Goal: Task Accomplishment & Management: Manage account settings

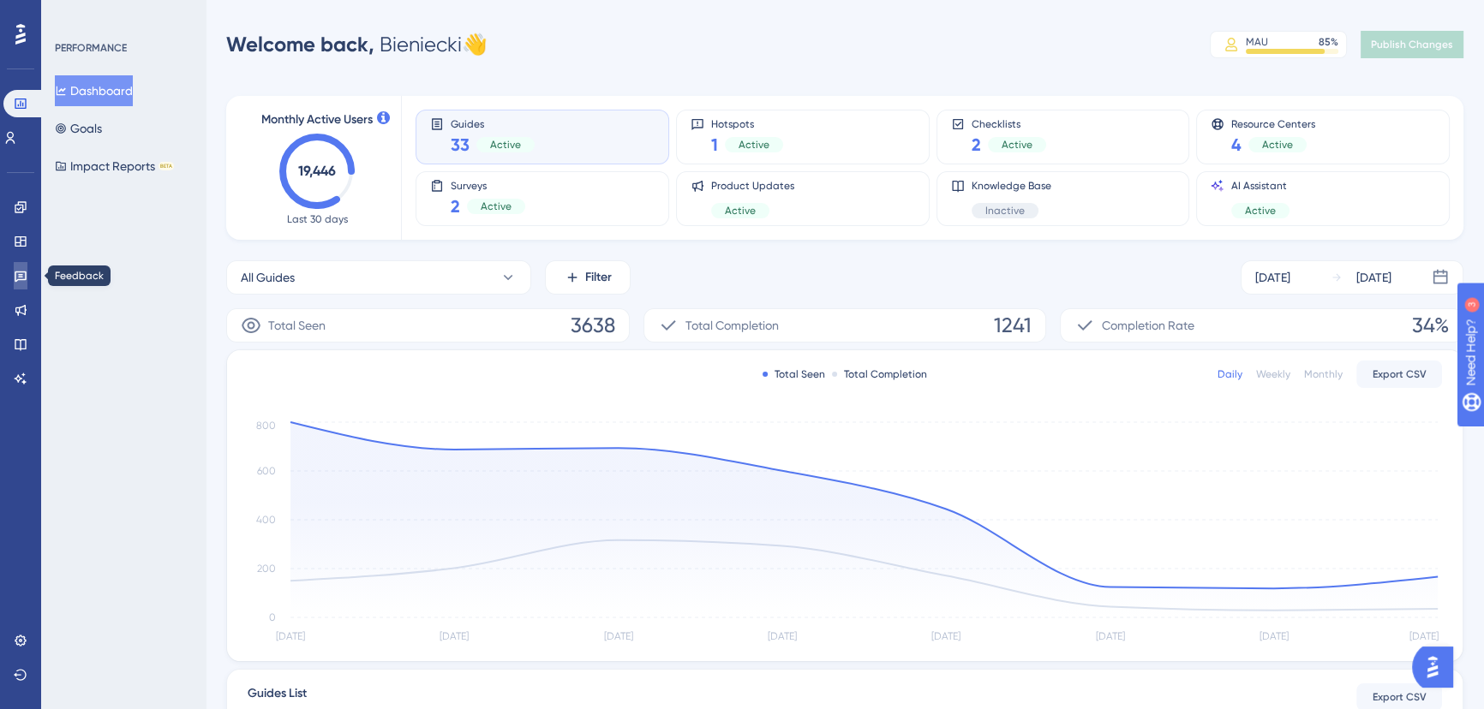
click at [18, 274] on icon at bounding box center [21, 277] width 12 height 11
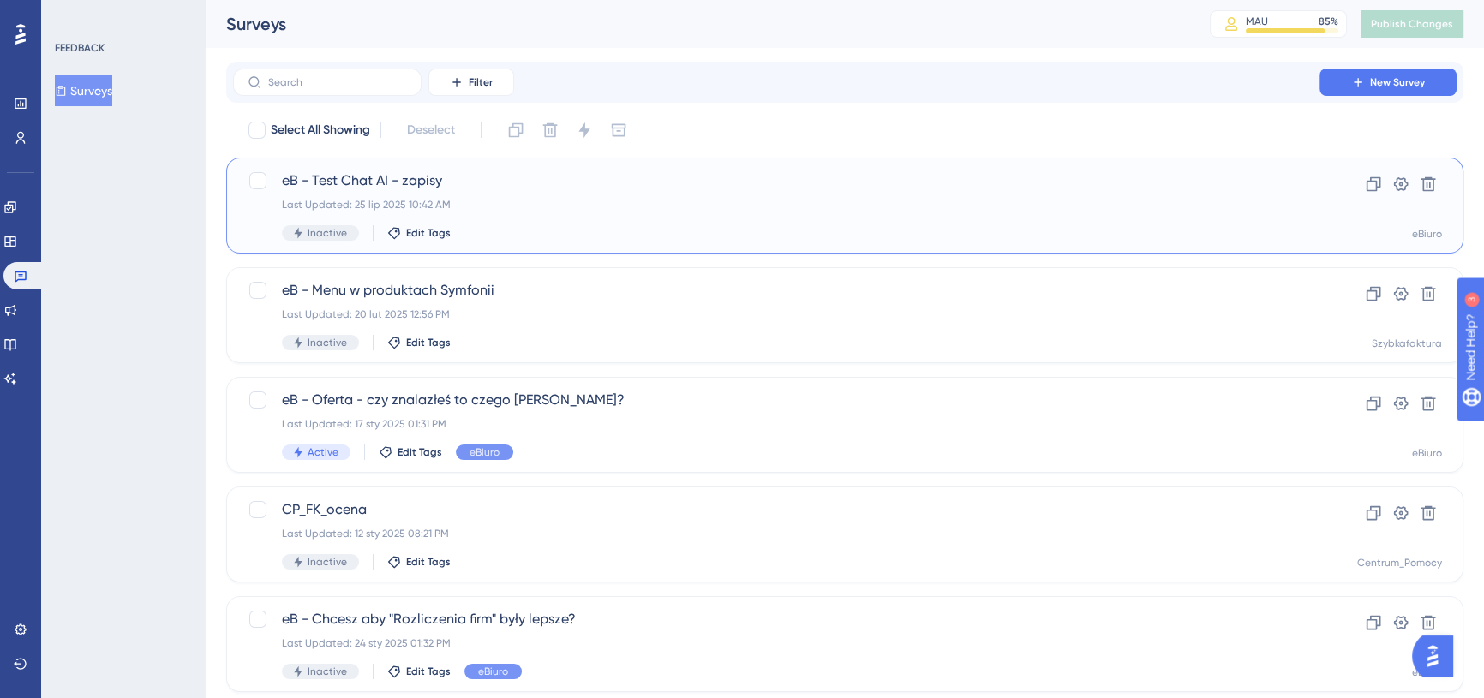
click at [585, 193] on div "eB - Test Chat AI - zapisy Last Updated: 25 lip 2025 10:42 AM Inactive Edit Tags" at bounding box center [776, 205] width 989 height 70
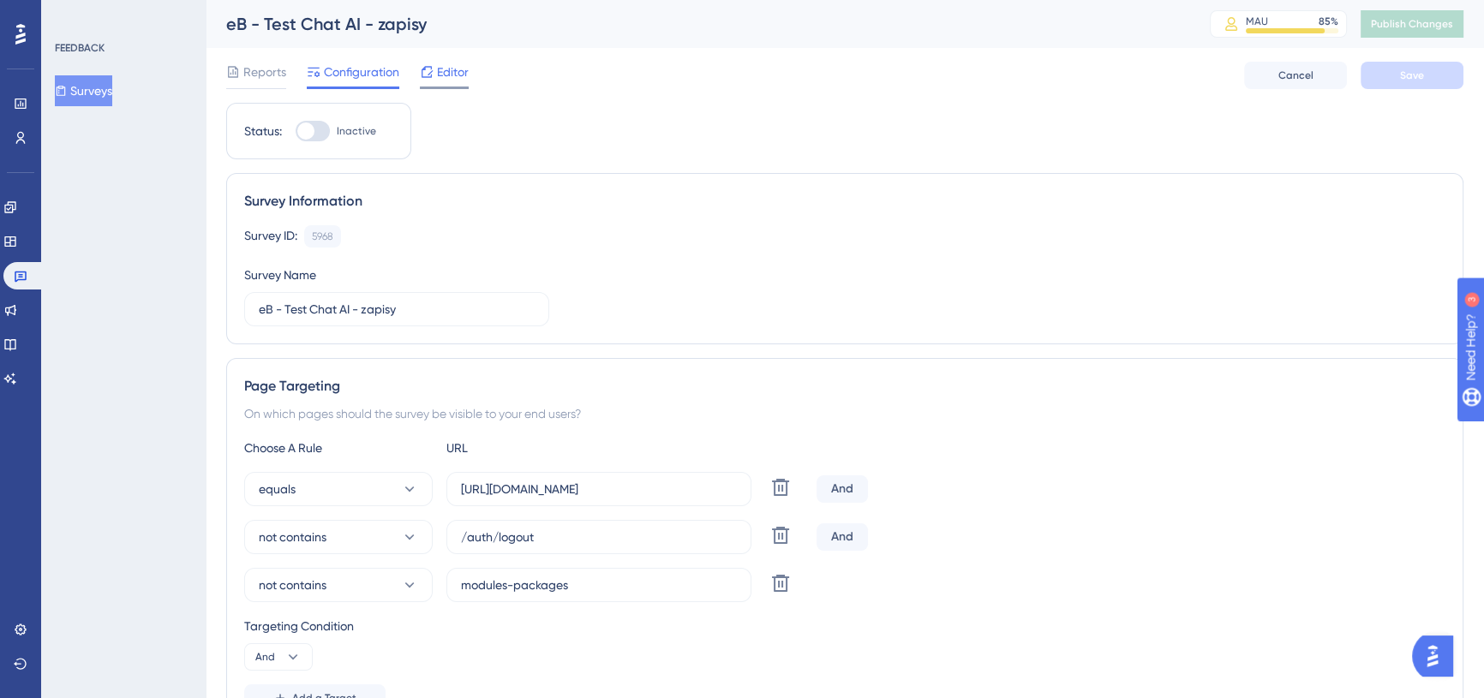
click at [434, 71] on div "Editor" at bounding box center [444, 72] width 49 height 21
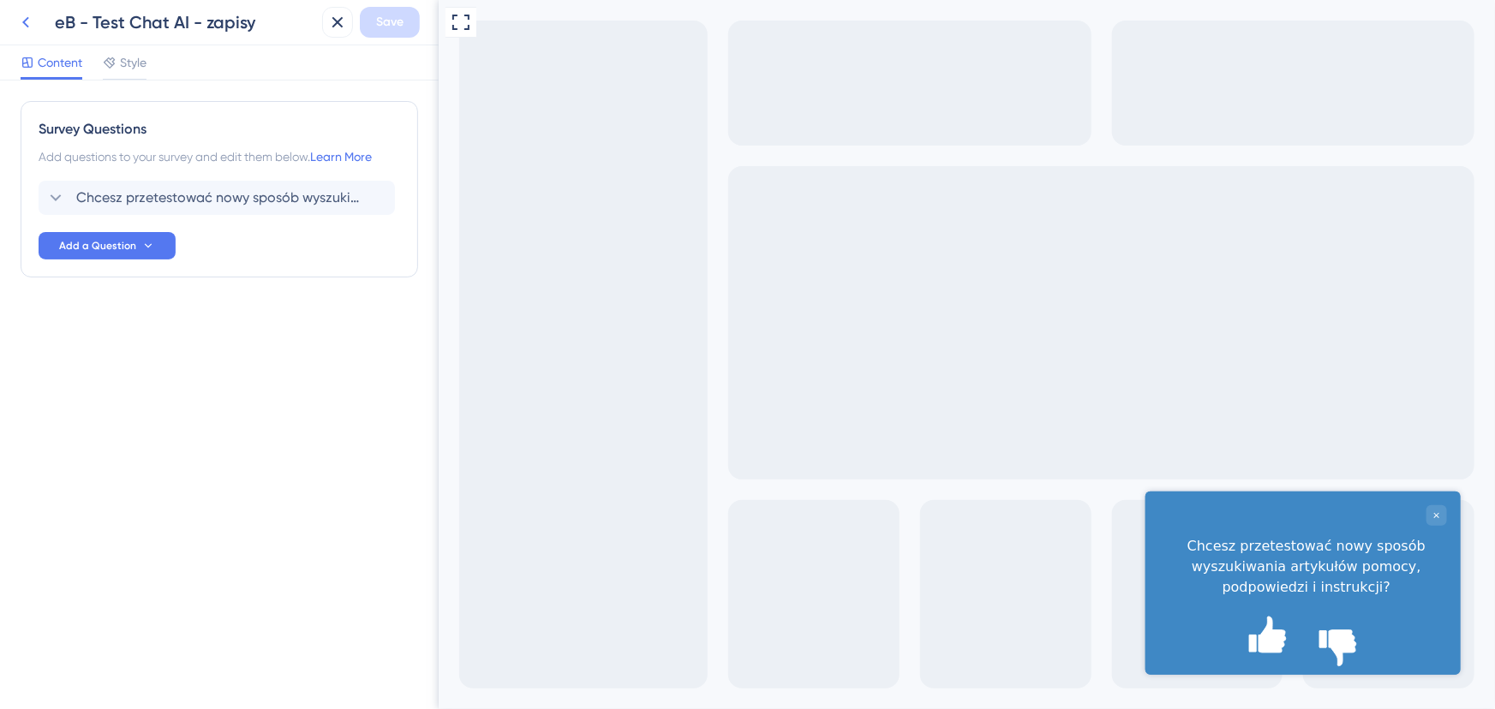
click at [24, 21] on icon at bounding box center [25, 22] width 7 height 11
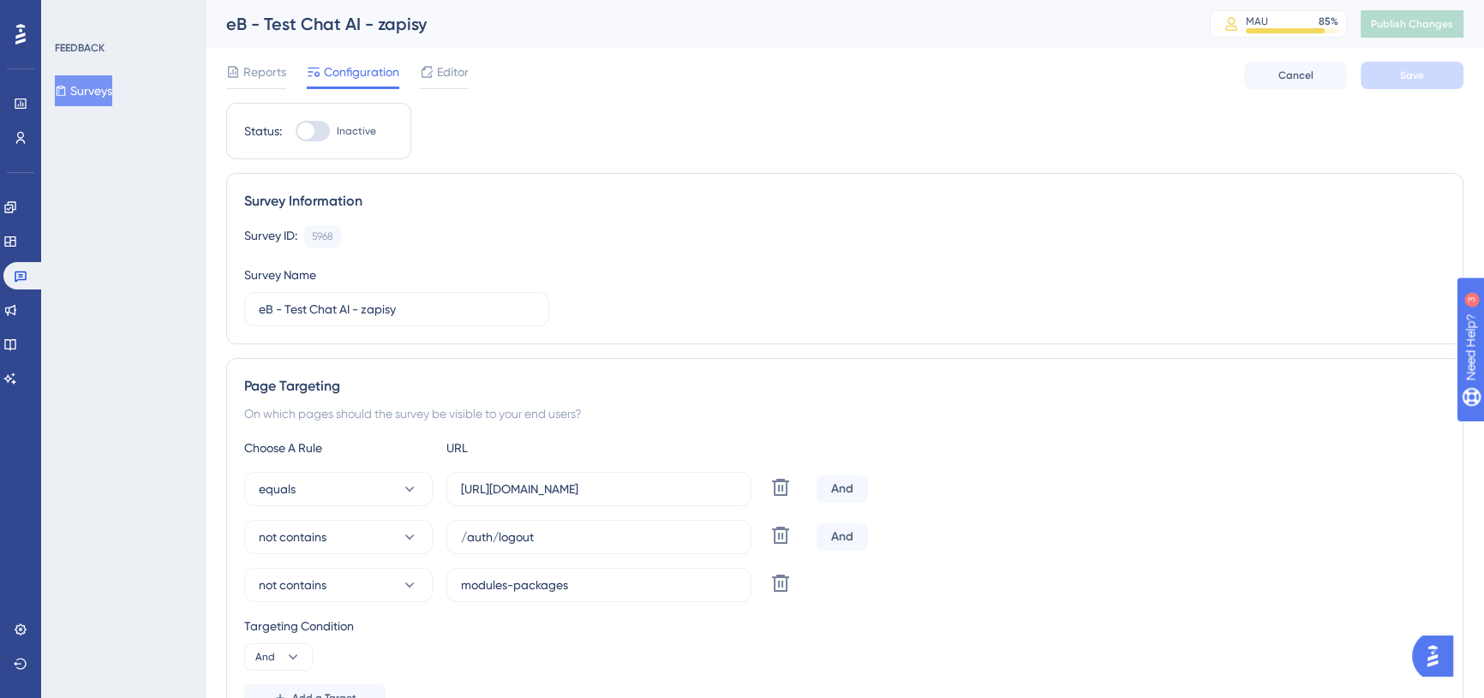
click at [316, 131] on div at bounding box center [313, 131] width 34 height 21
click at [296, 131] on input "Inactive" at bounding box center [295, 131] width 1 height 1
checkbox input "true"
click at [1414, 74] on span "Save" at bounding box center [1412, 76] width 24 height 14
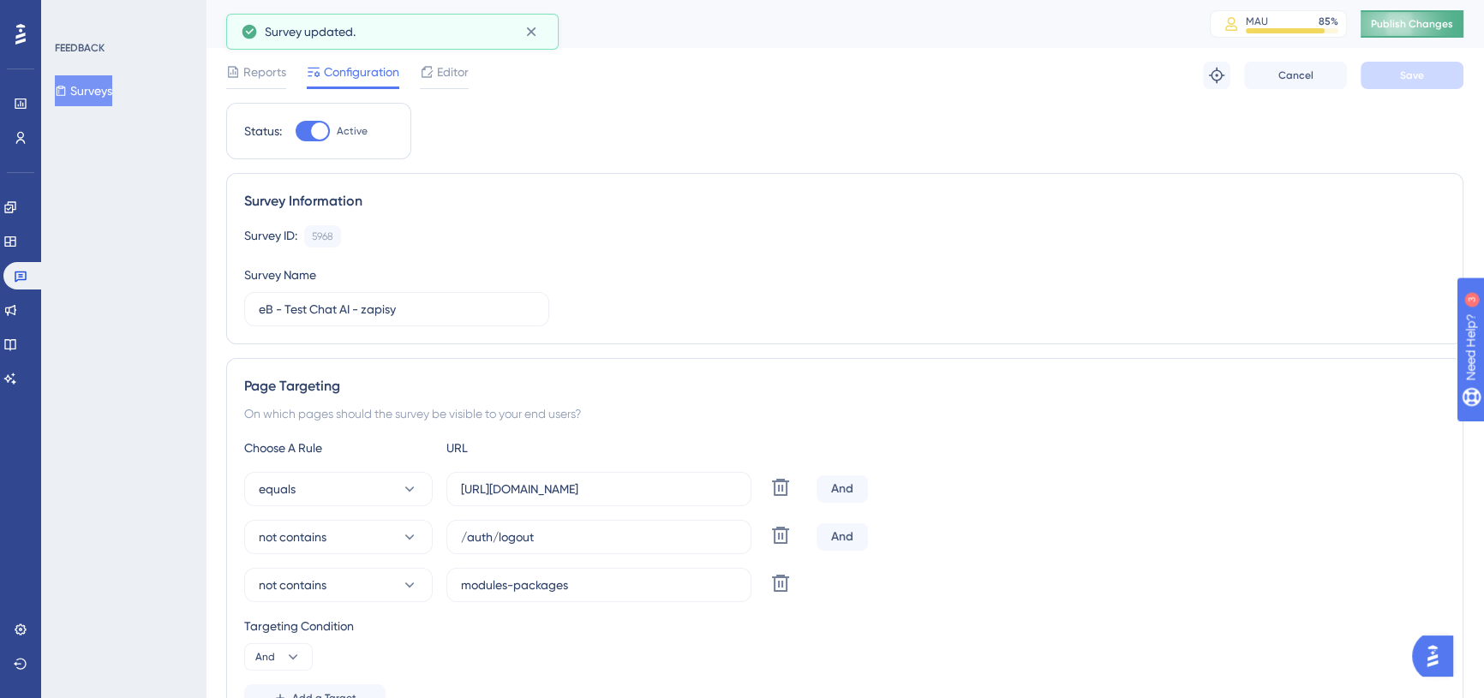
click at [1418, 25] on span "Publish Changes" at bounding box center [1412, 24] width 82 height 14
click at [272, 69] on span "Reports" at bounding box center [264, 72] width 43 height 21
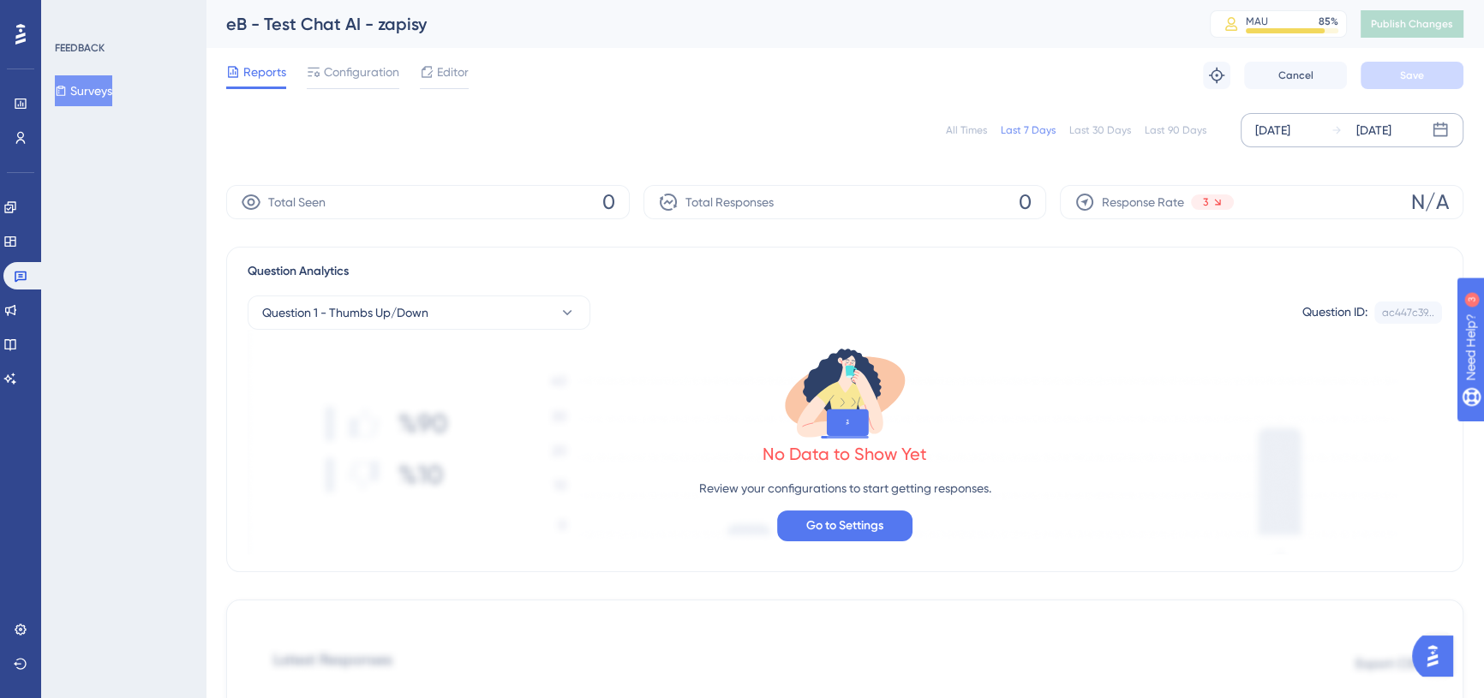
click at [1283, 128] on div "[DATE]" at bounding box center [1272, 130] width 35 height 21
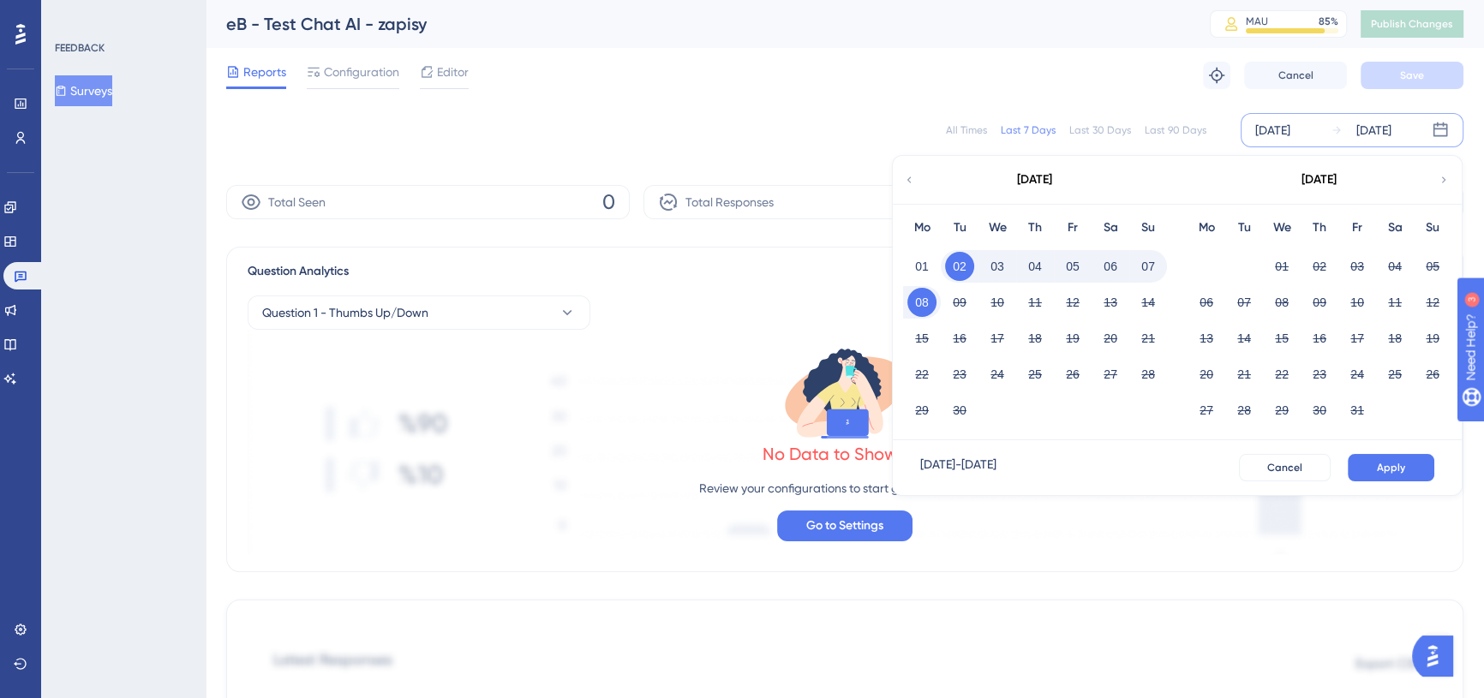
click at [909, 188] on div "September 2025" at bounding box center [1034, 180] width 283 height 48
click at [909, 181] on icon at bounding box center [909, 179] width 4 height 6
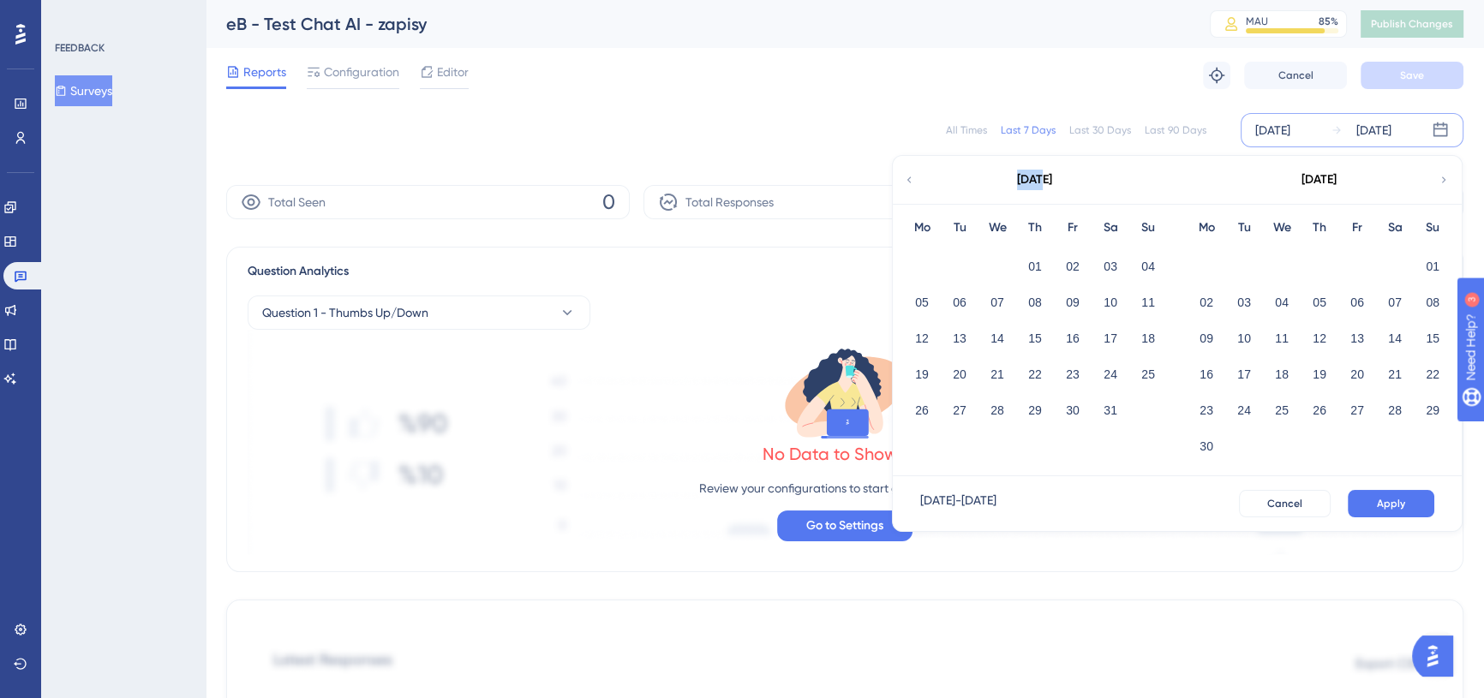
click at [909, 179] on icon at bounding box center [909, 179] width 12 height 15
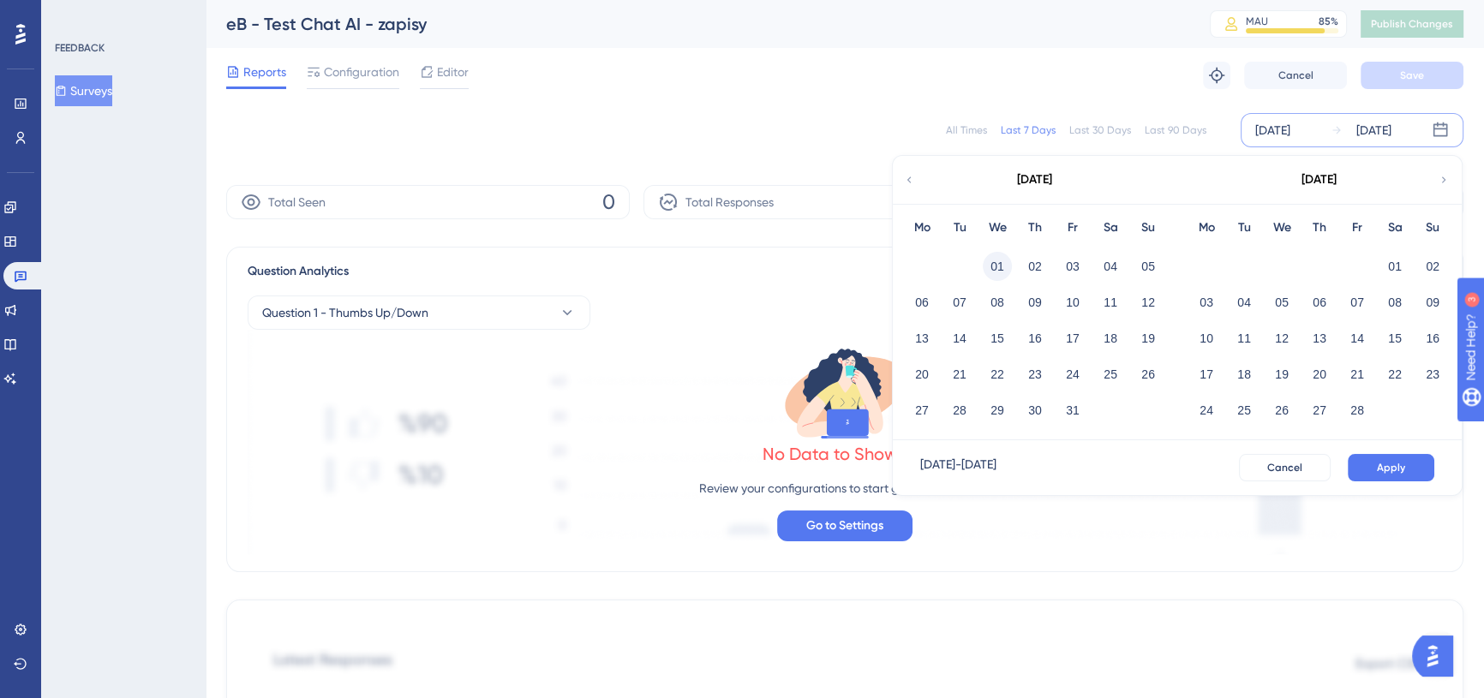
click at [993, 270] on button "01" at bounding box center [997, 266] width 29 height 29
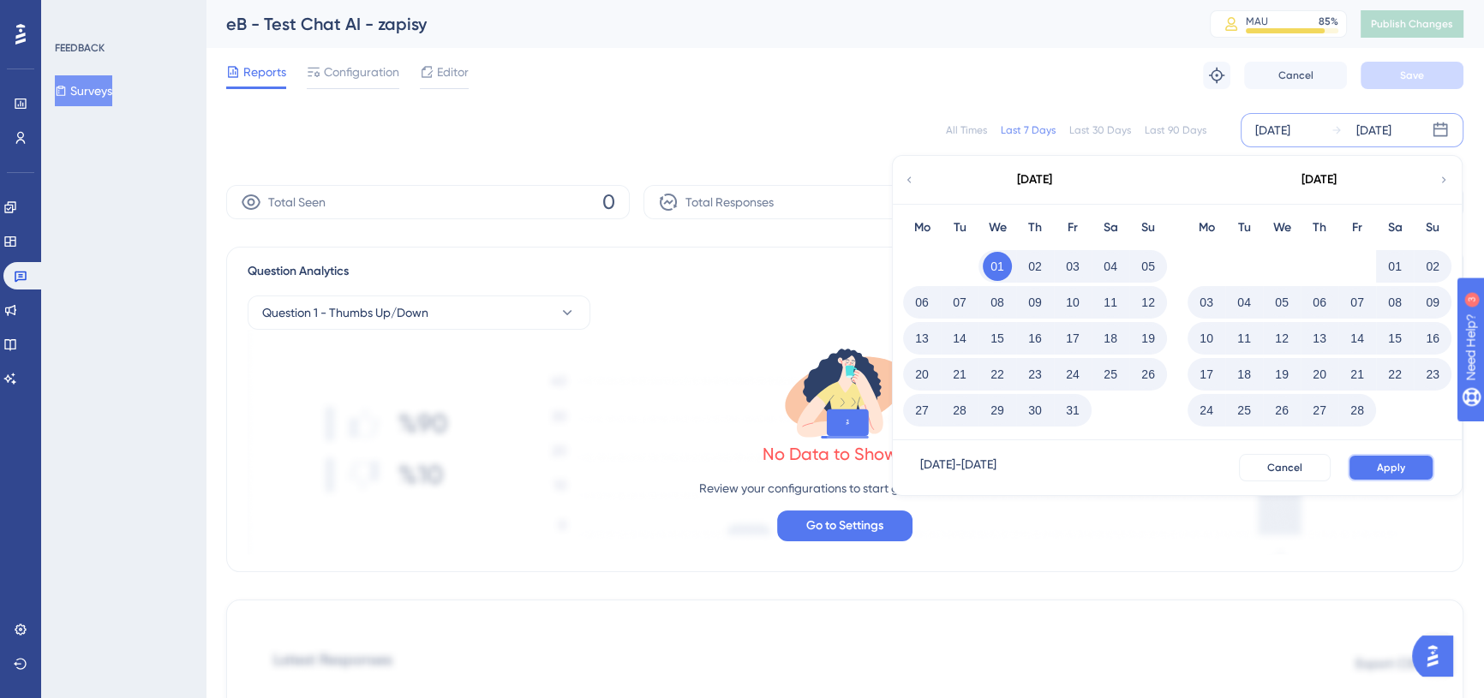
click at [1380, 459] on button "Apply" at bounding box center [1391, 467] width 87 height 27
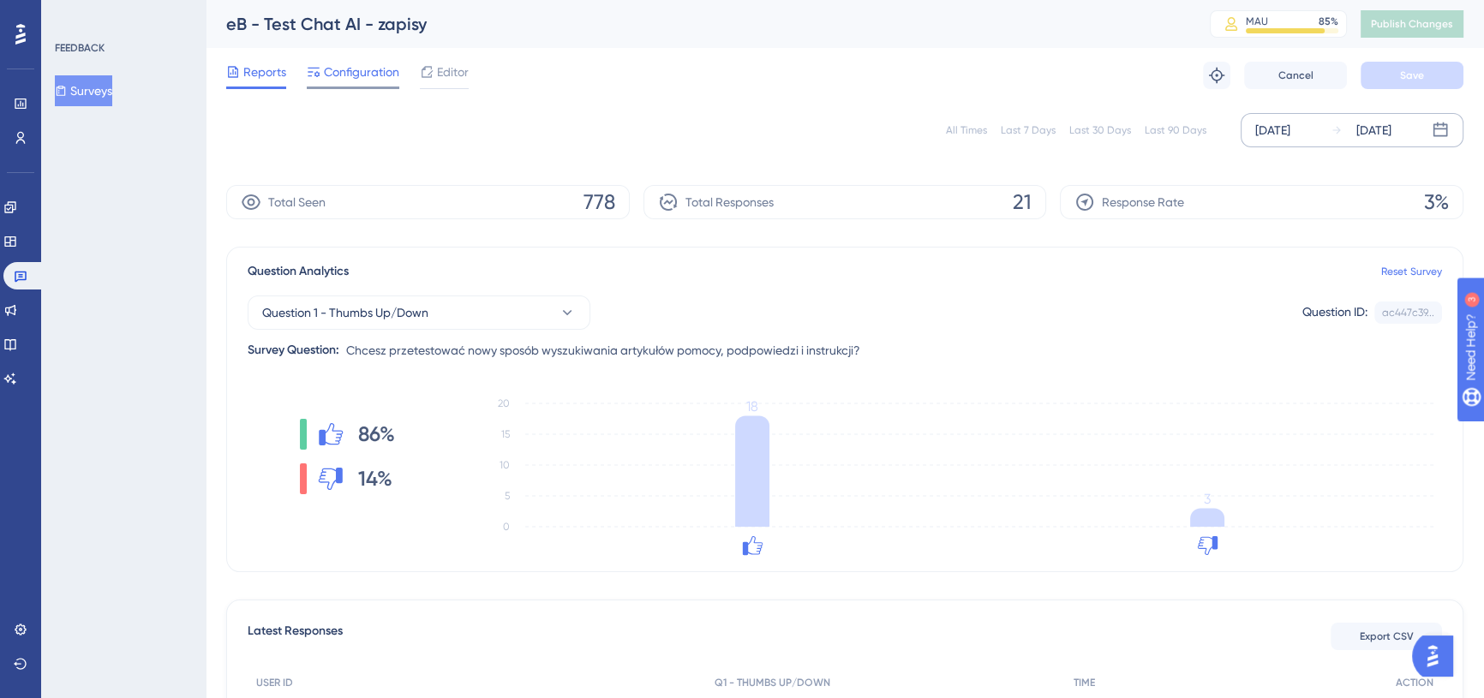
click at [341, 71] on span "Configuration" at bounding box center [361, 72] width 75 height 21
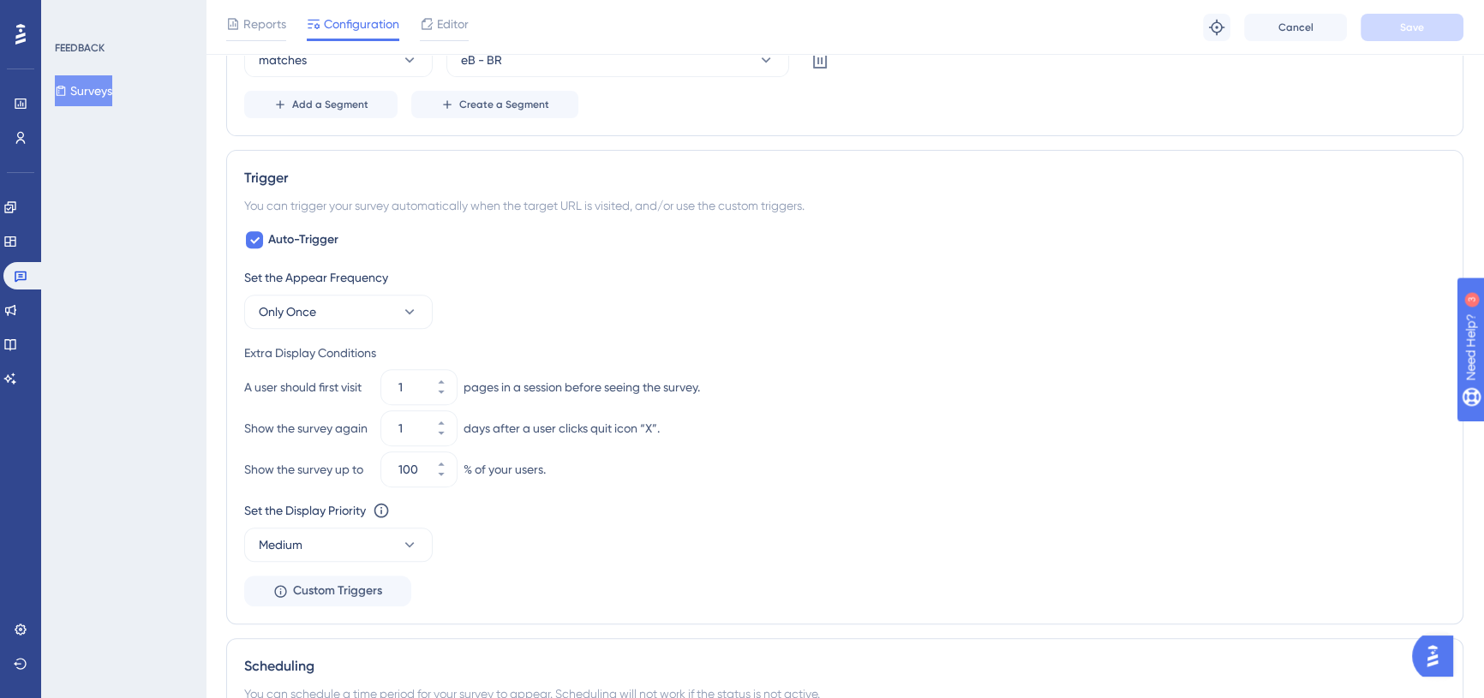
scroll to position [1012, 0]
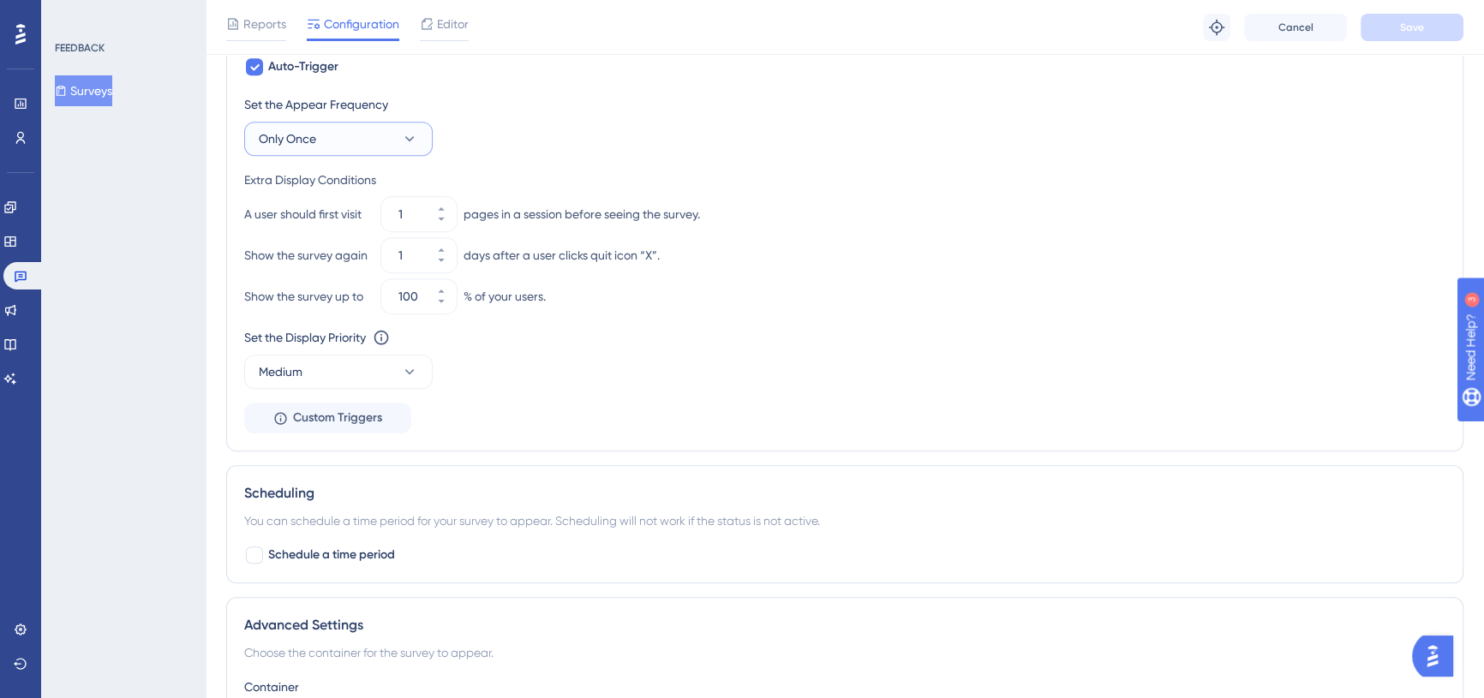
click at [420, 136] on button "Only Once" at bounding box center [338, 139] width 188 height 34
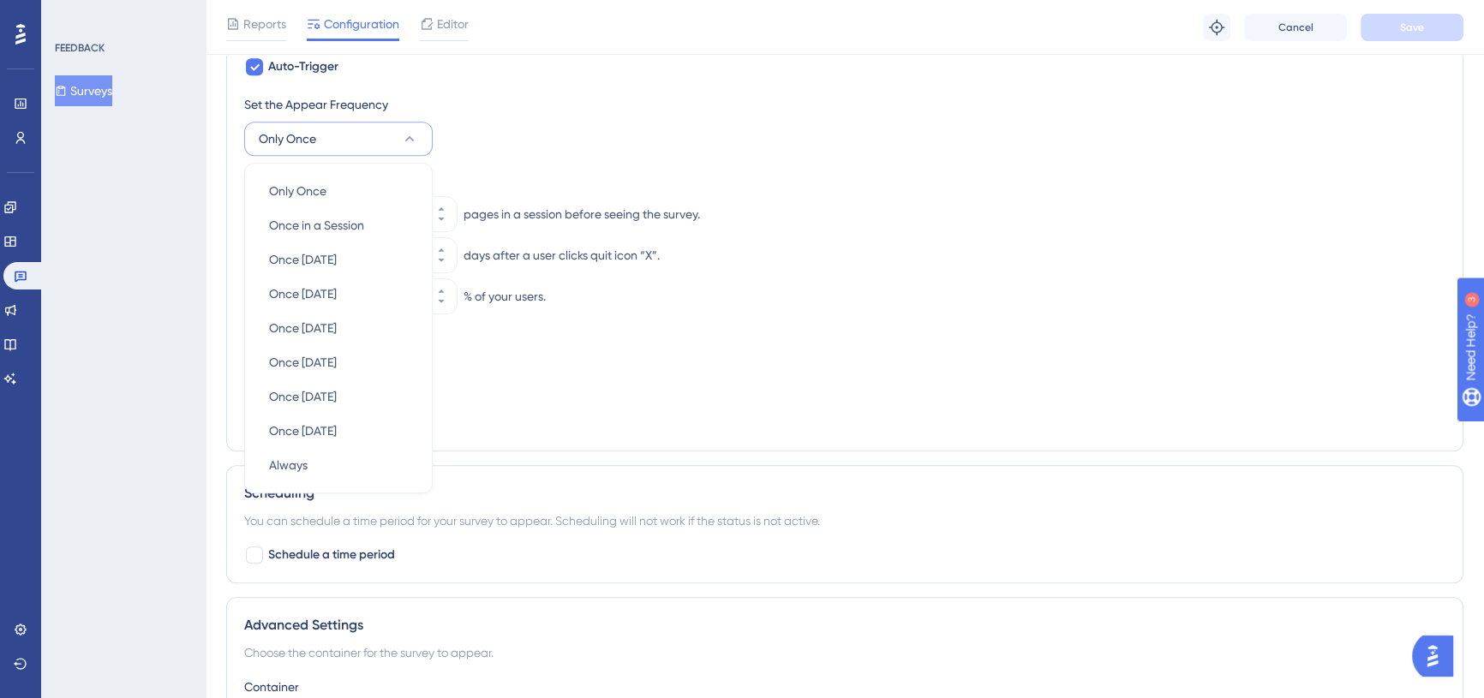
scroll to position [990, 0]
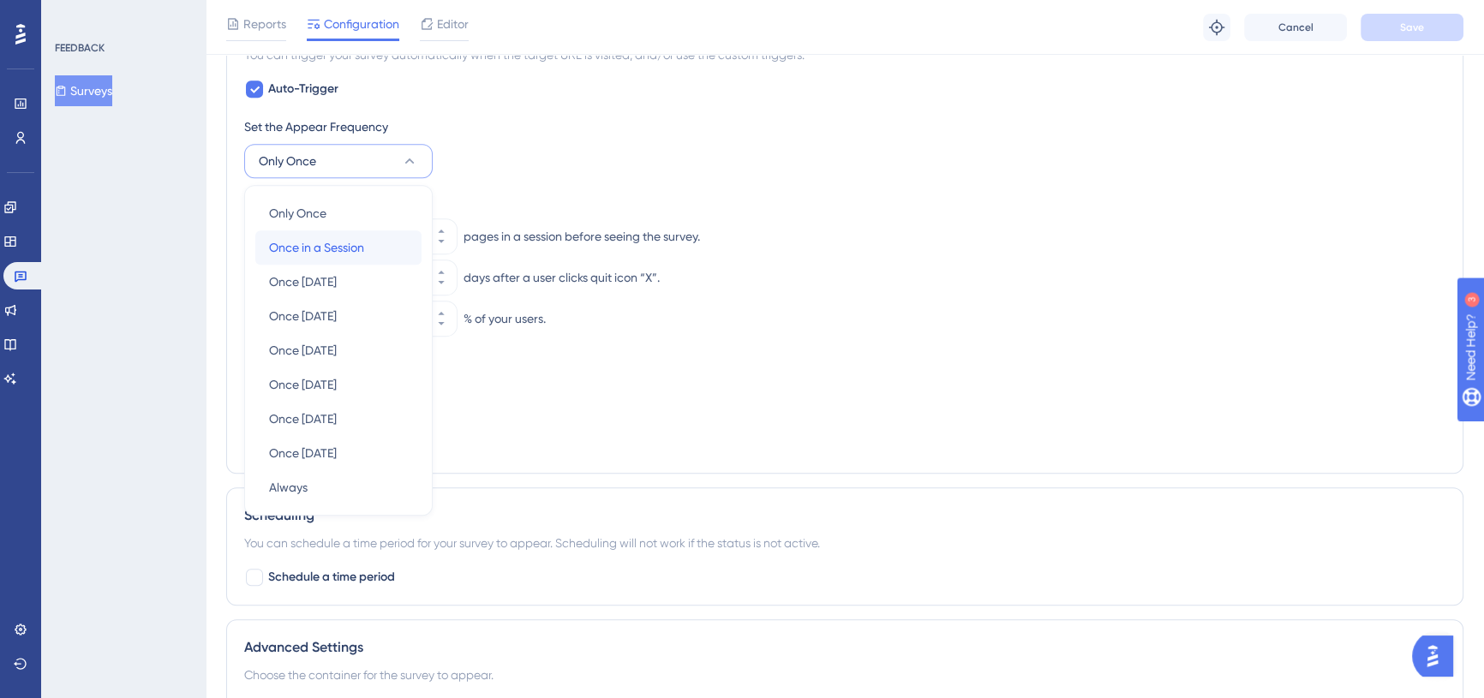
click at [374, 240] on div "Once in a Session Once in a Session" at bounding box center [338, 247] width 139 height 34
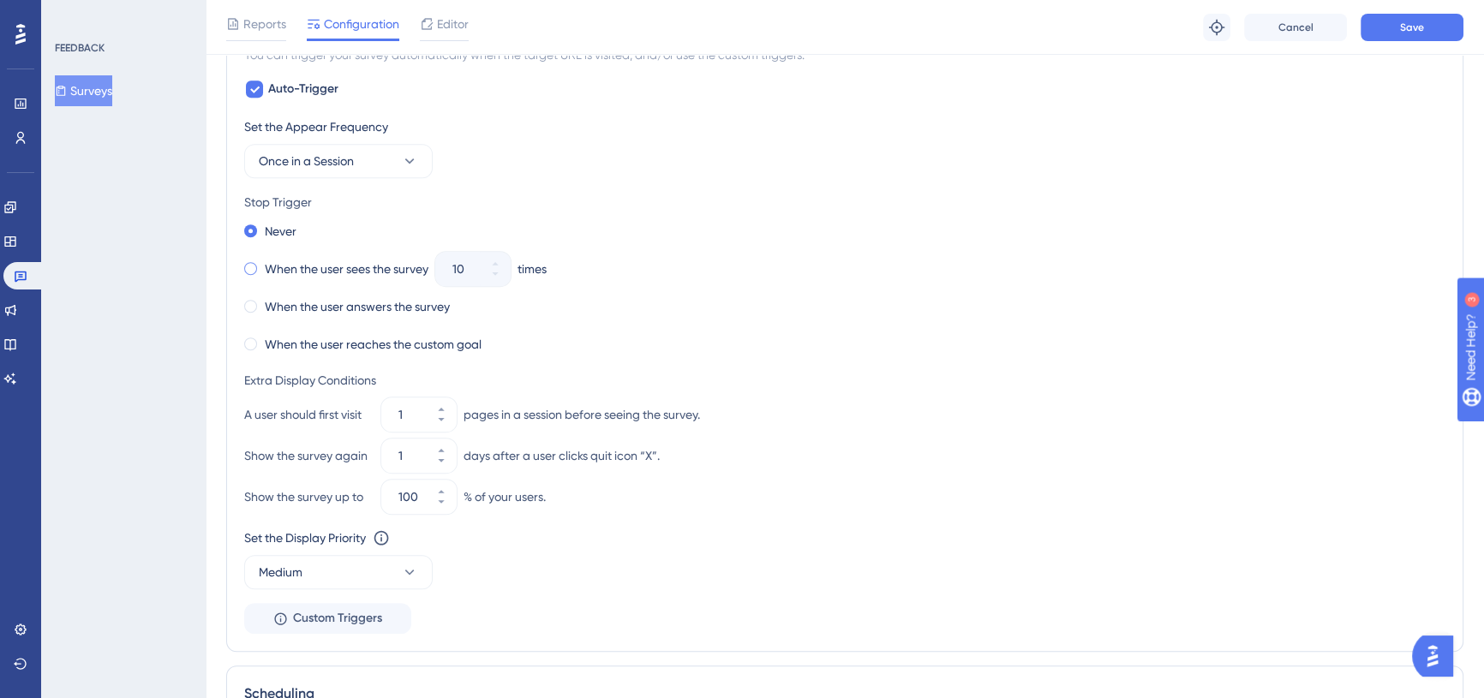
click at [351, 266] on label "When the user sees the survey" at bounding box center [347, 269] width 164 height 21
click at [496, 276] on icon at bounding box center [495, 274] width 10 height 10
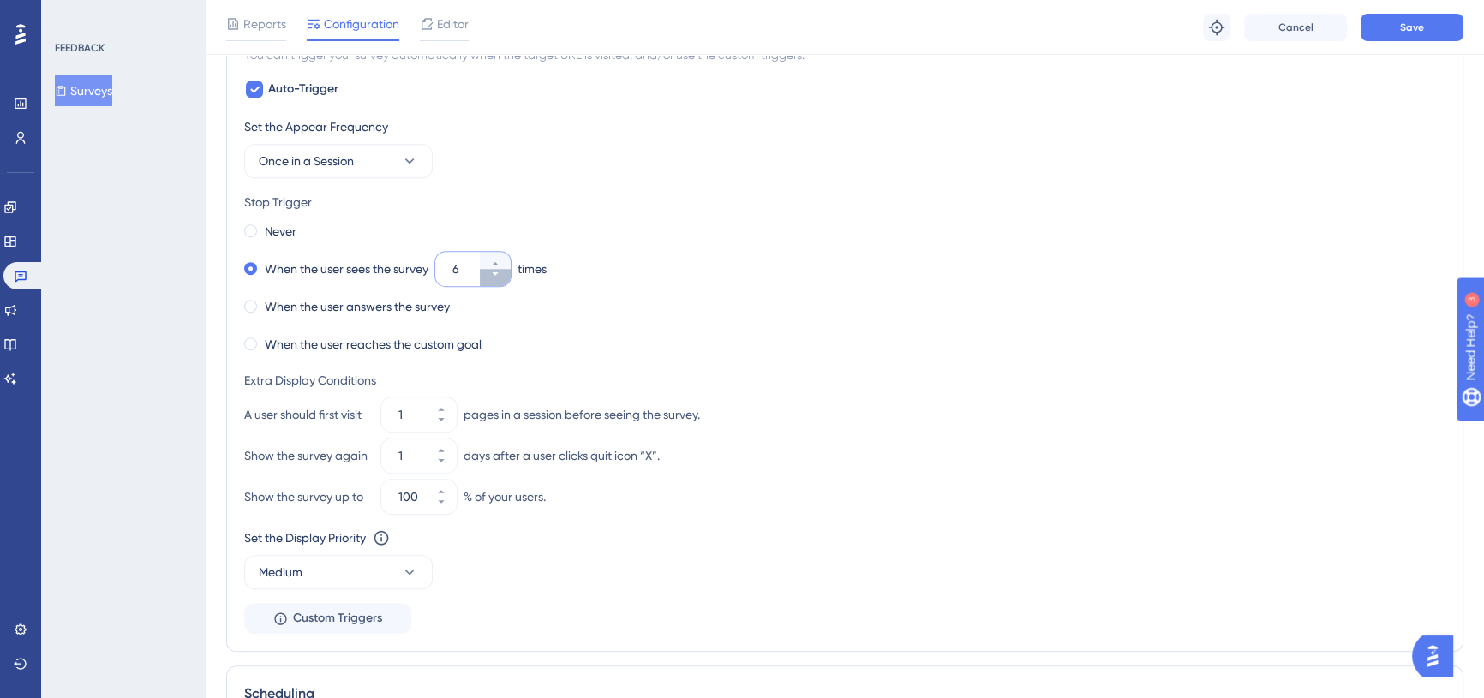
click at [496, 276] on icon at bounding box center [495, 274] width 10 height 10
type input "2"
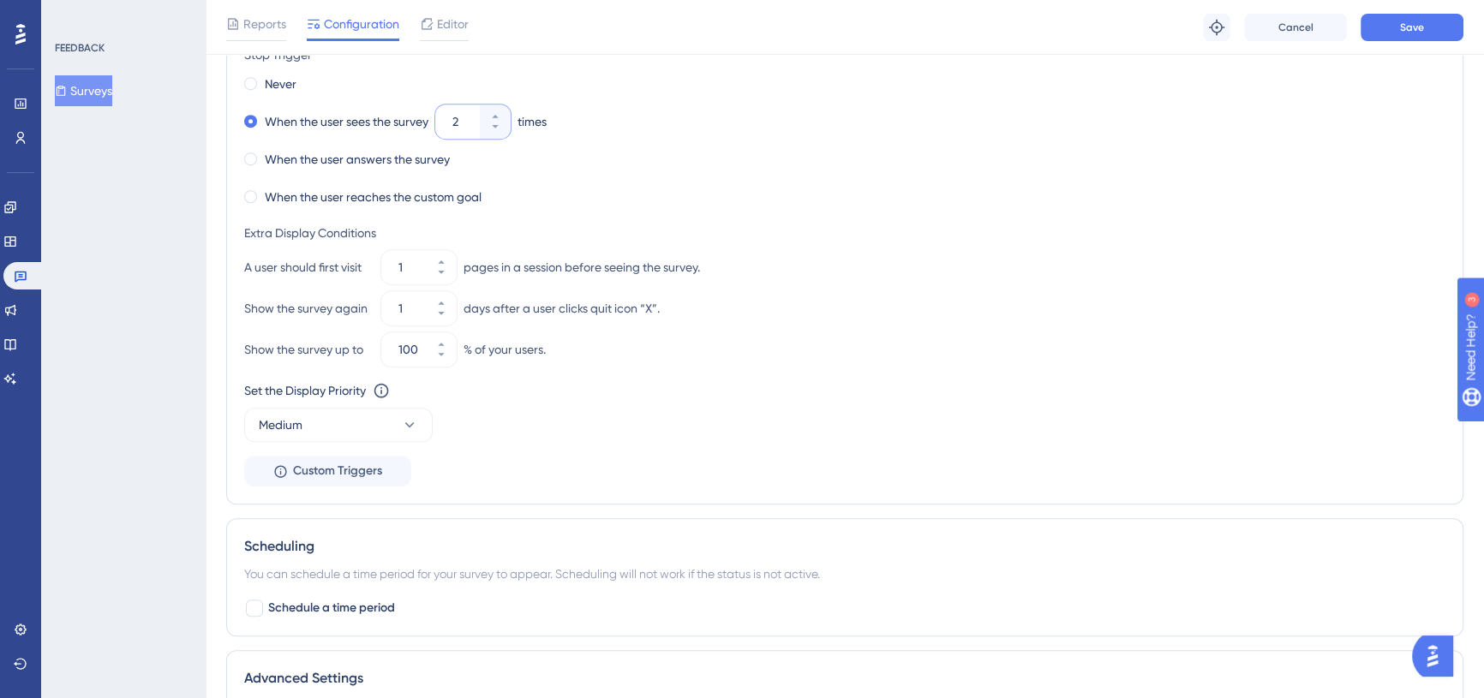
scroll to position [1068, 0]
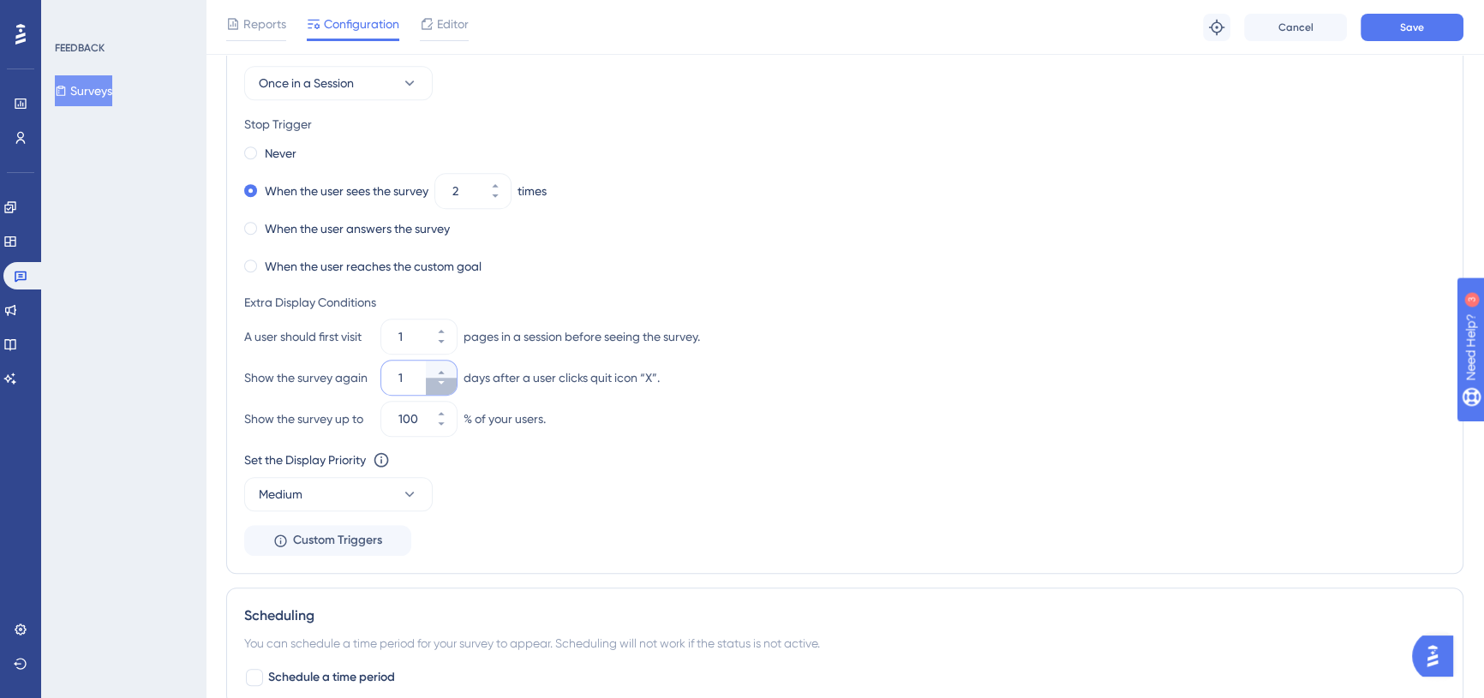
click at [439, 383] on icon at bounding box center [441, 383] width 10 height 10
type input "0"
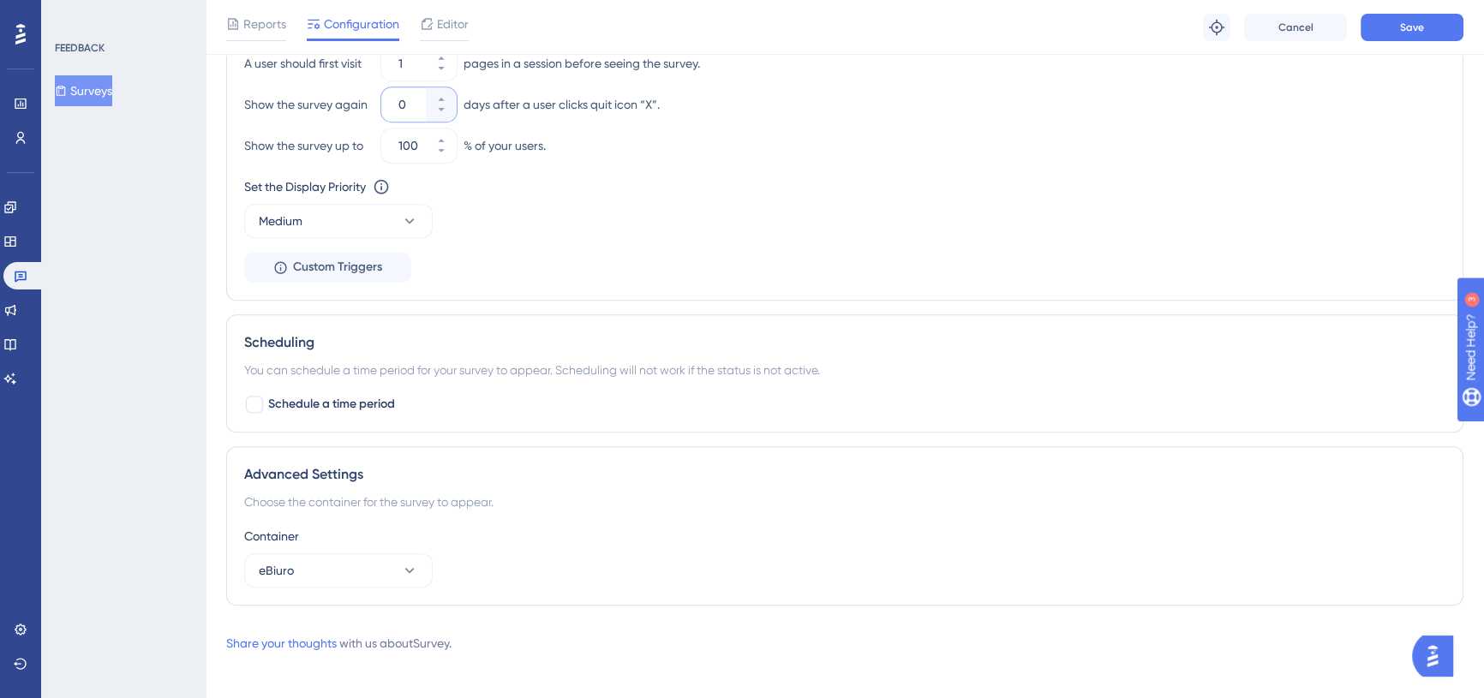
scroll to position [1349, 0]
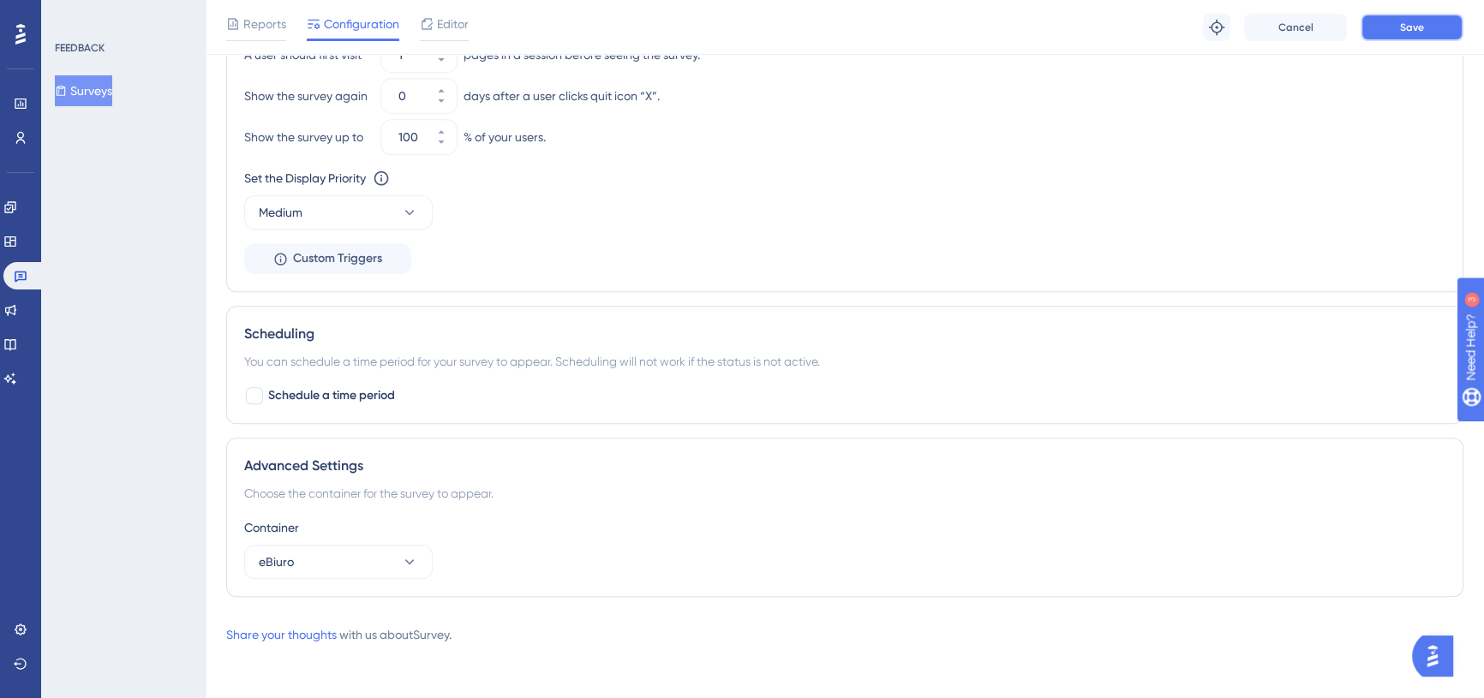
click at [1405, 21] on span "Save" at bounding box center [1412, 28] width 24 height 14
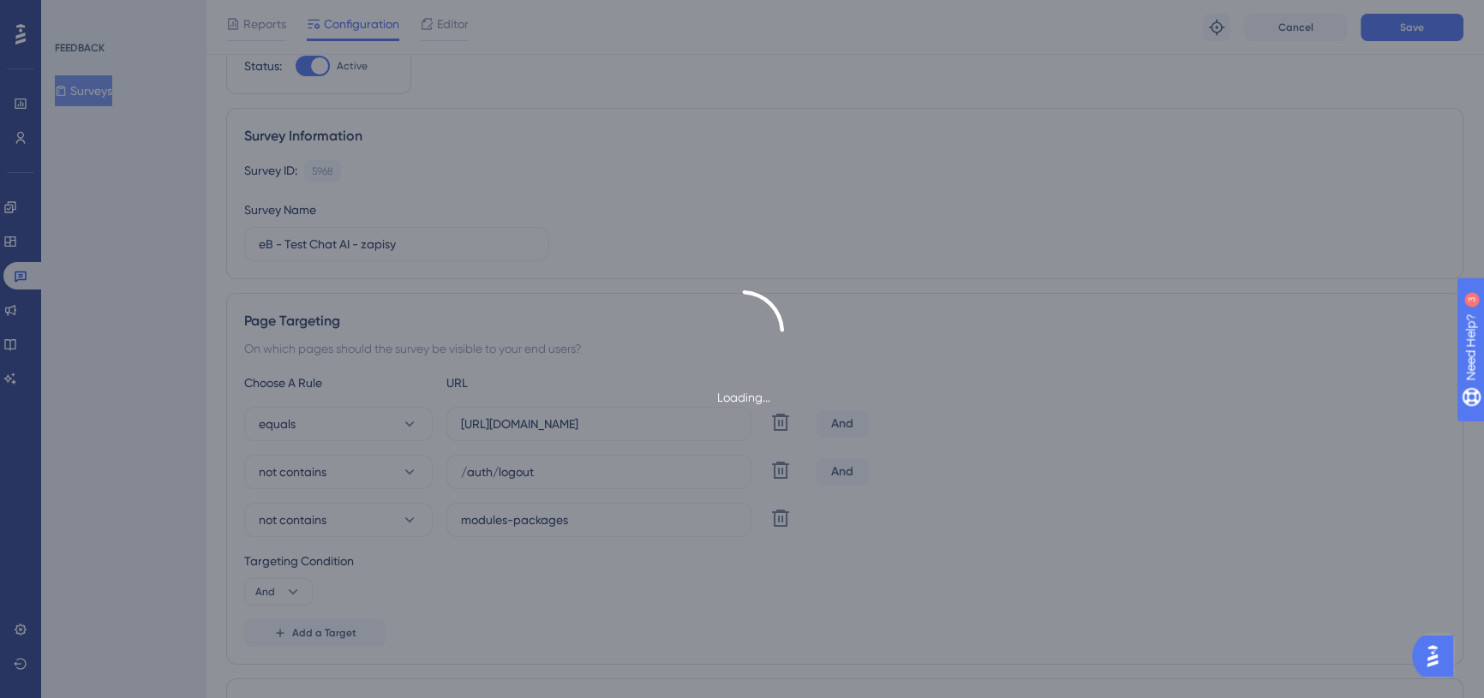
scroll to position [0, 0]
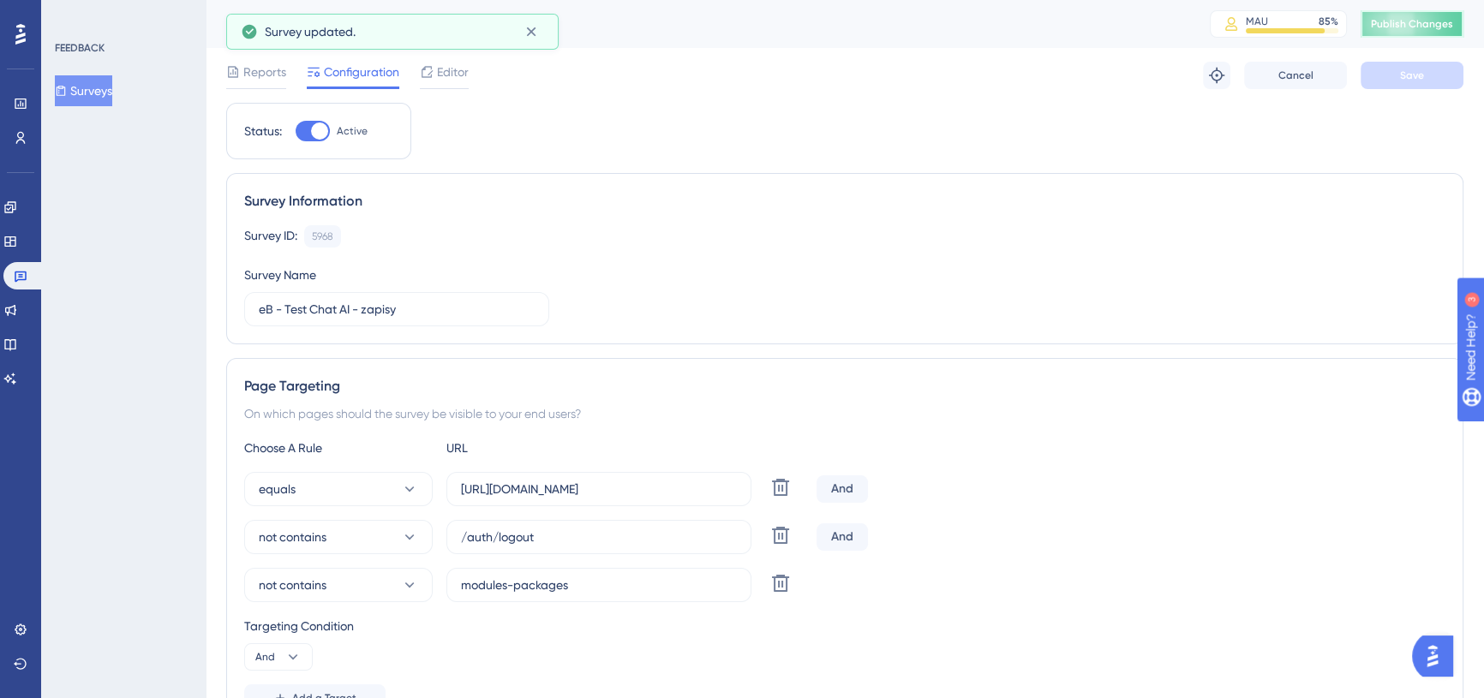
click at [1432, 18] on span "Publish Changes" at bounding box center [1412, 24] width 82 height 14
click at [238, 75] on icon at bounding box center [233, 72] width 14 height 14
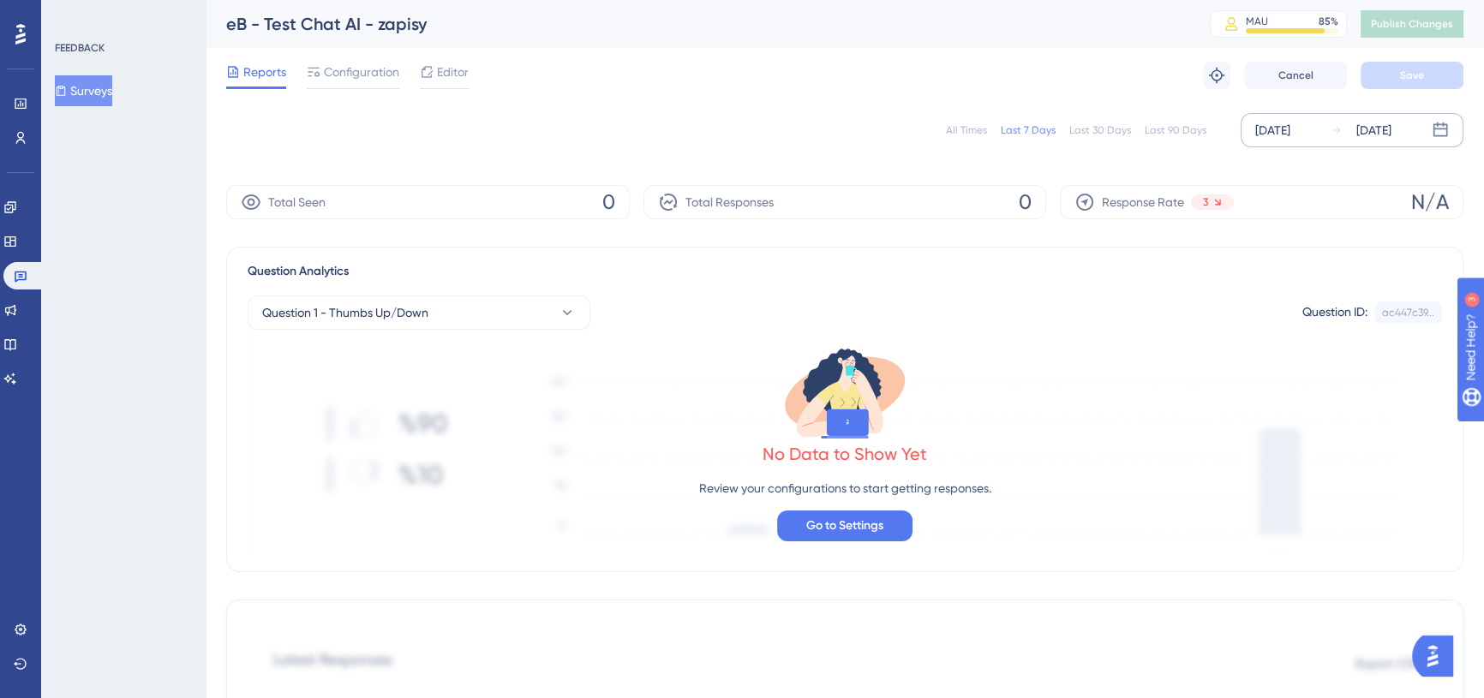
click at [1285, 134] on div "[DATE]" at bounding box center [1272, 130] width 35 height 21
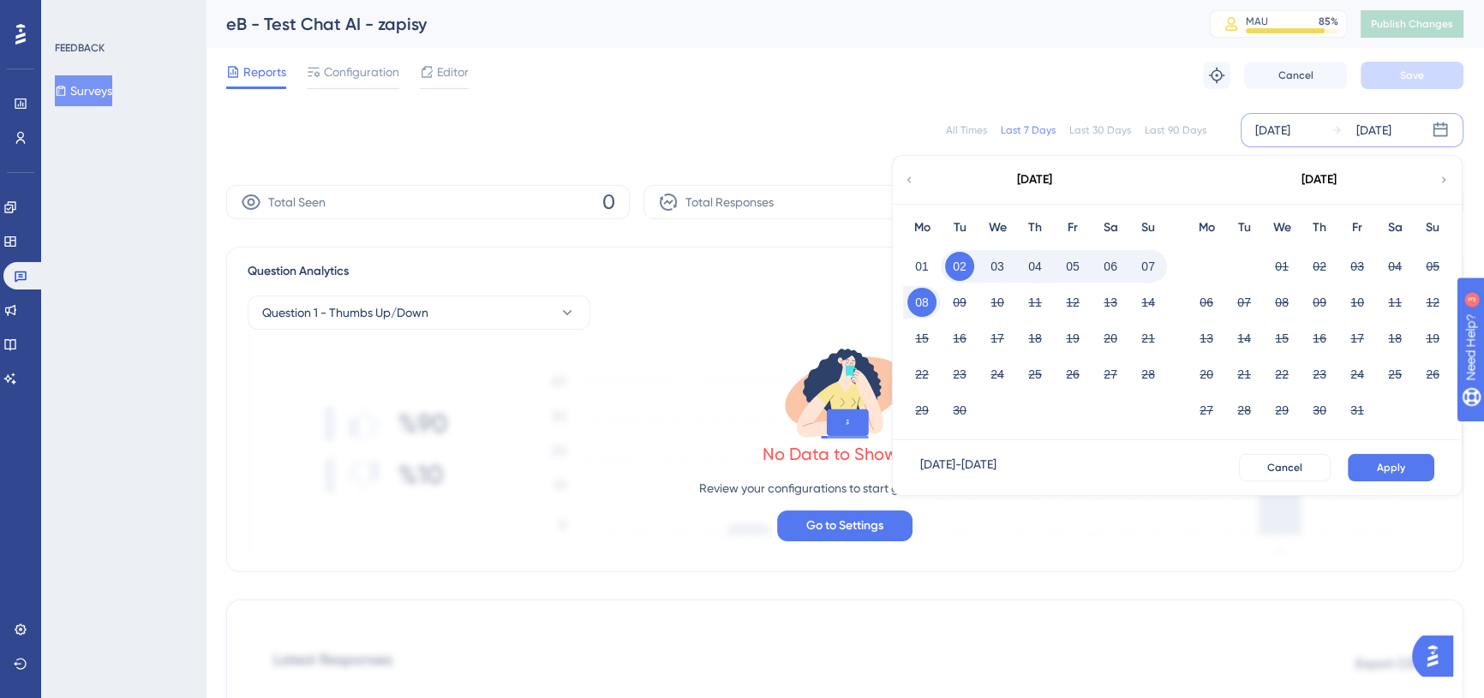
click at [921, 298] on button "08" at bounding box center [921, 302] width 29 height 29
click at [1410, 468] on button "Apply" at bounding box center [1391, 467] width 87 height 27
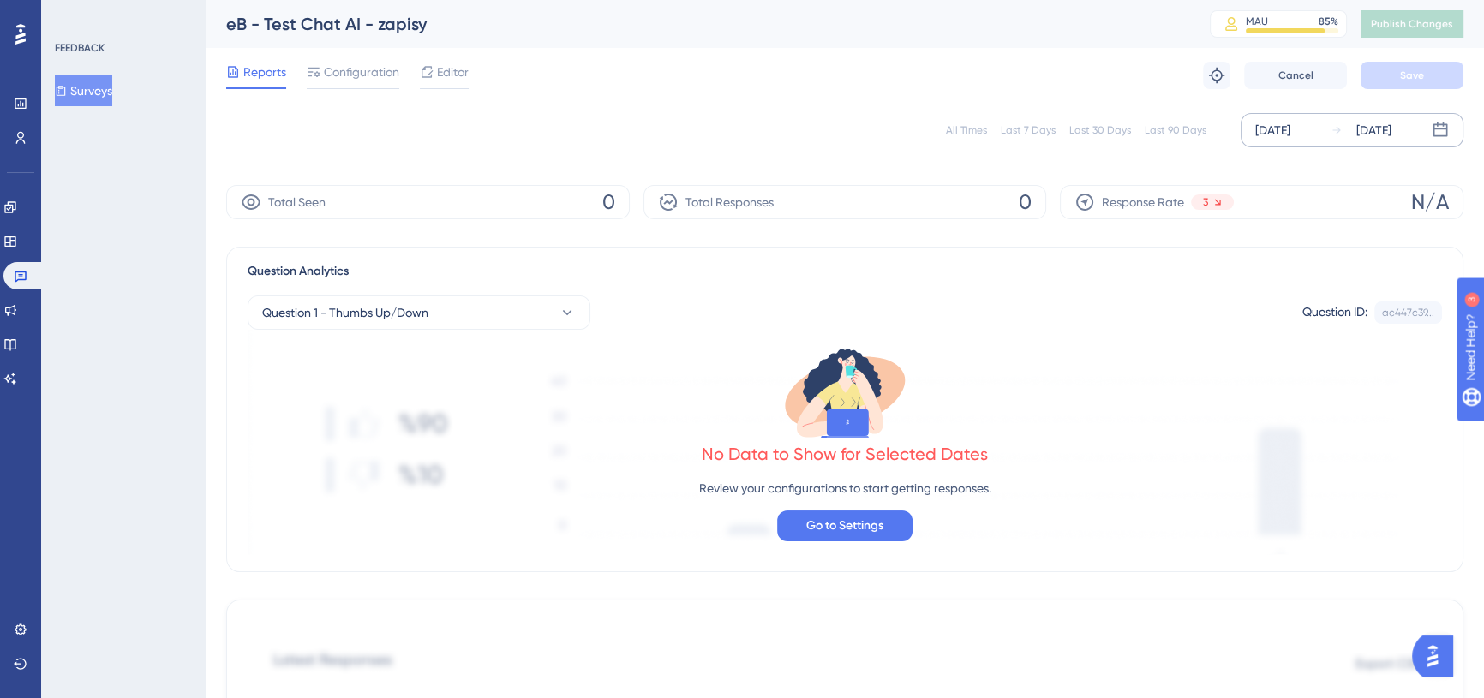
click at [938, 21] on div "eB - Test Chat AI - zapisy" at bounding box center [696, 24] width 941 height 24
click at [850, 36] on div "eB - Test Chat AI - zapisy MAU 85 % Click to see add-on and upgrade options Pub…" at bounding box center [845, 24] width 1278 height 48
click at [1190, 154] on div "All Times Last 7 Days Last 30 Days Last 90 Days Sep 08 2025 Sep 08 2025" at bounding box center [844, 130] width 1237 height 55
click at [410, 141] on div "All Times Last 7 Days Last 30 Days Last 90 Days Sep 08 2025 Sep 08 2025" at bounding box center [844, 130] width 1237 height 34
click at [527, 120] on div "All Times Last 7 Days Last 30 Days Last 90 Days Sep 08 2025 Sep 08 2025" at bounding box center [844, 130] width 1237 height 34
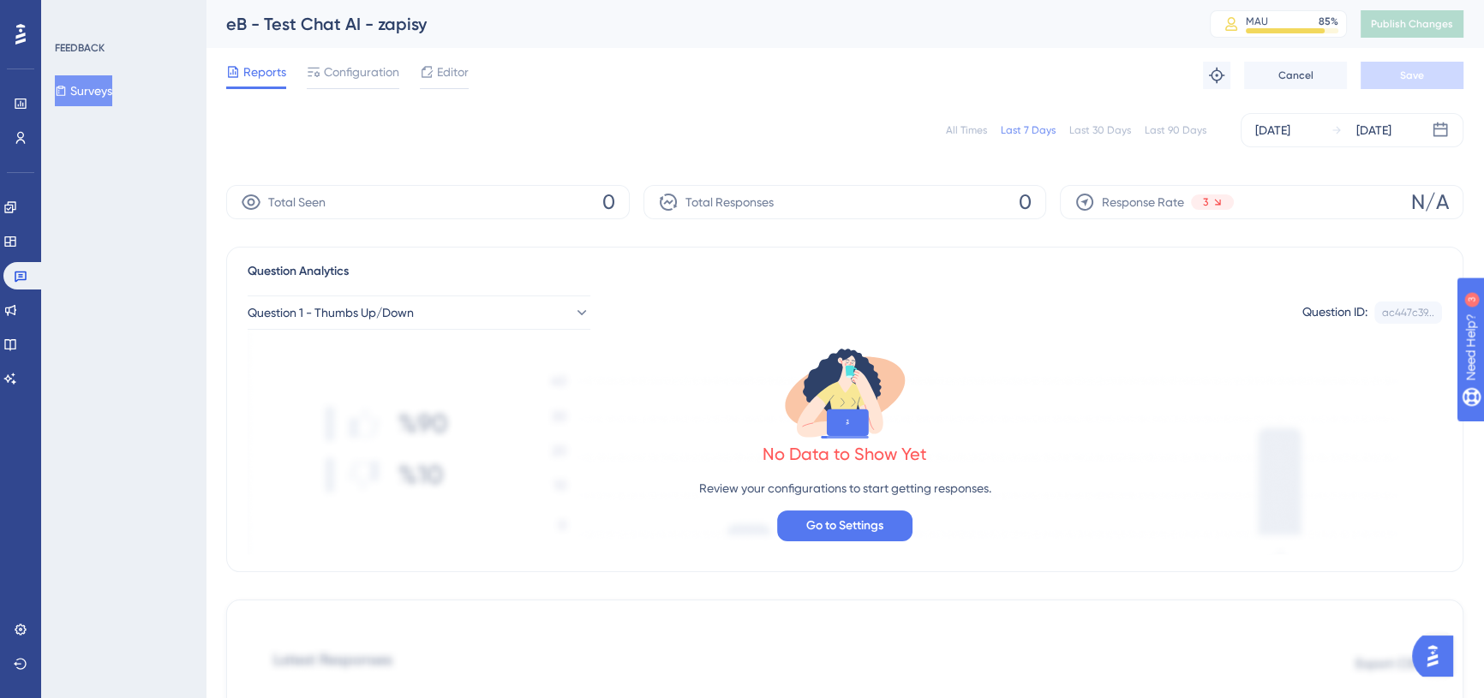
drag, startPoint x: 601, startPoint y: 194, endPoint x: 654, endPoint y: 204, distance: 53.9
click at [644, 201] on div "Total Seen 0 Total Responses 0 Response Rate 3 N/A" at bounding box center [844, 202] width 1237 height 34
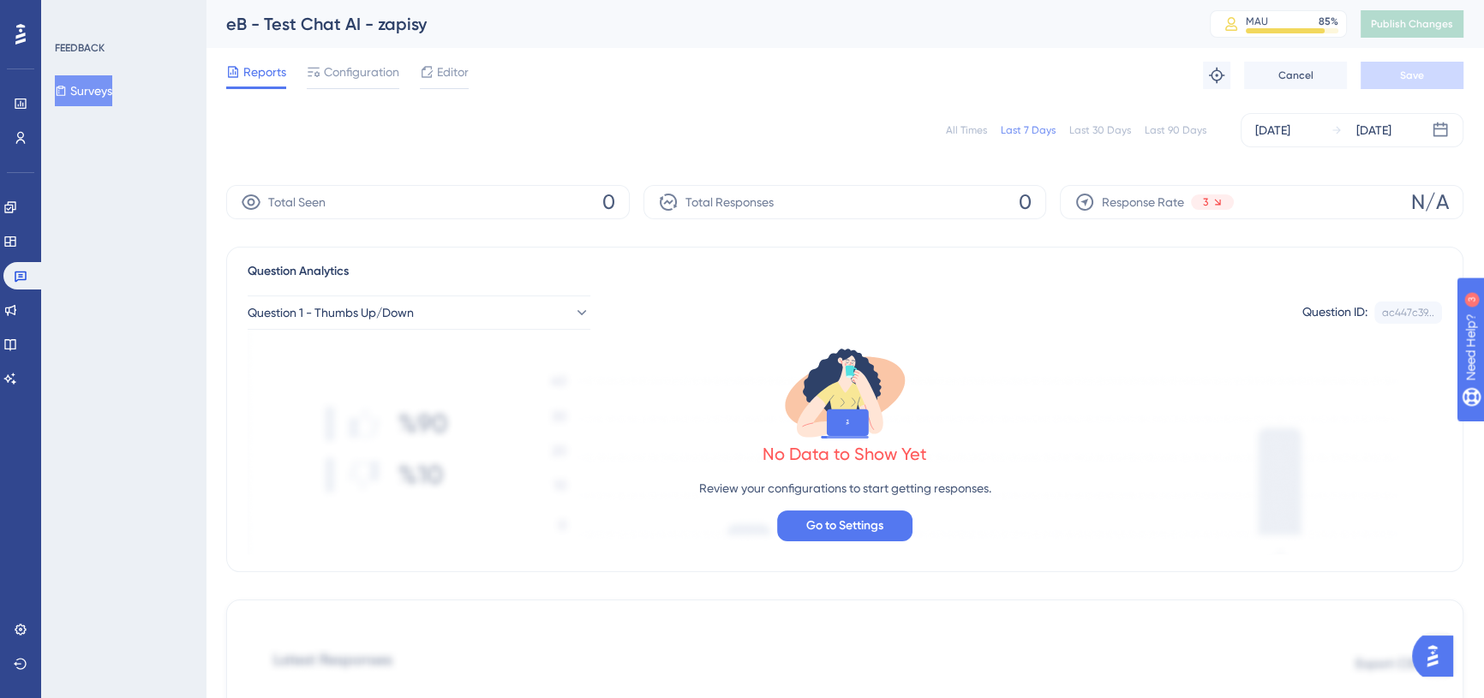
click at [355, 73] on span "Configuration" at bounding box center [361, 72] width 75 height 21
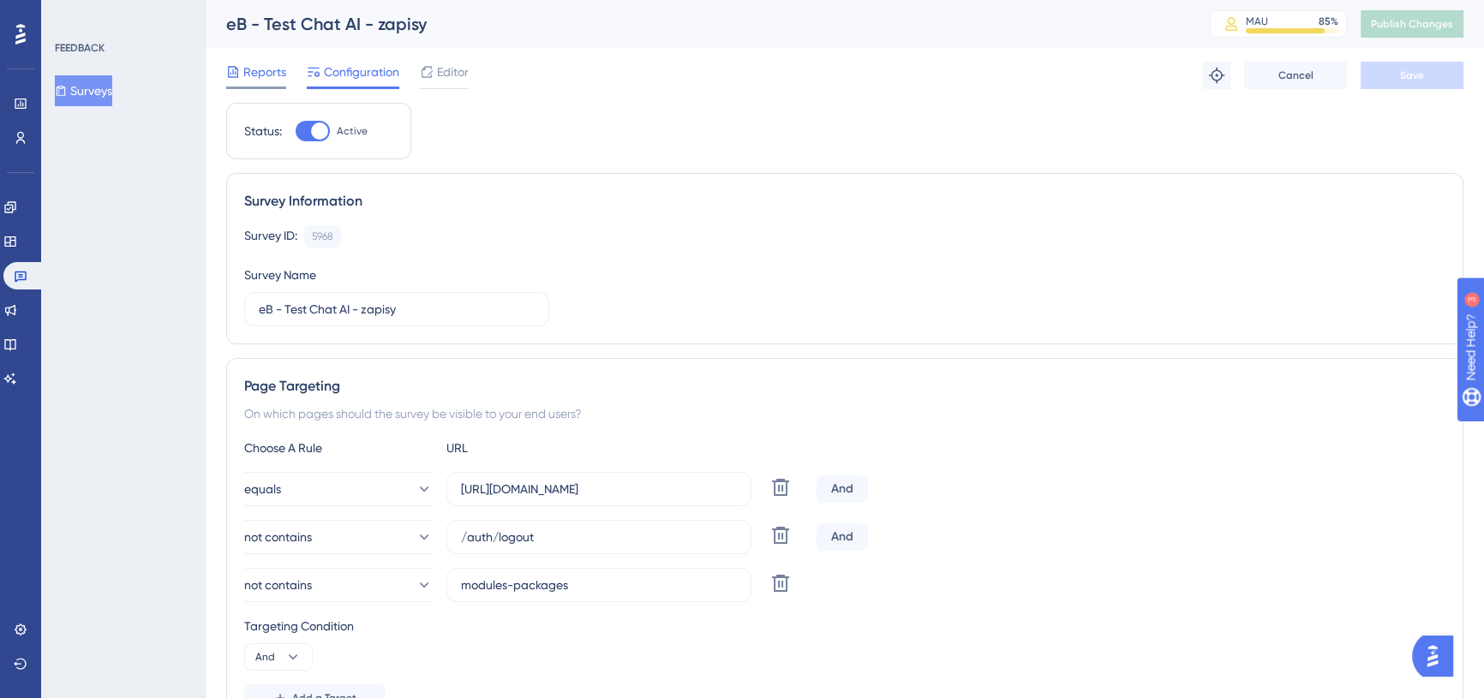
click at [267, 65] on span "Reports" at bounding box center [264, 72] width 43 height 21
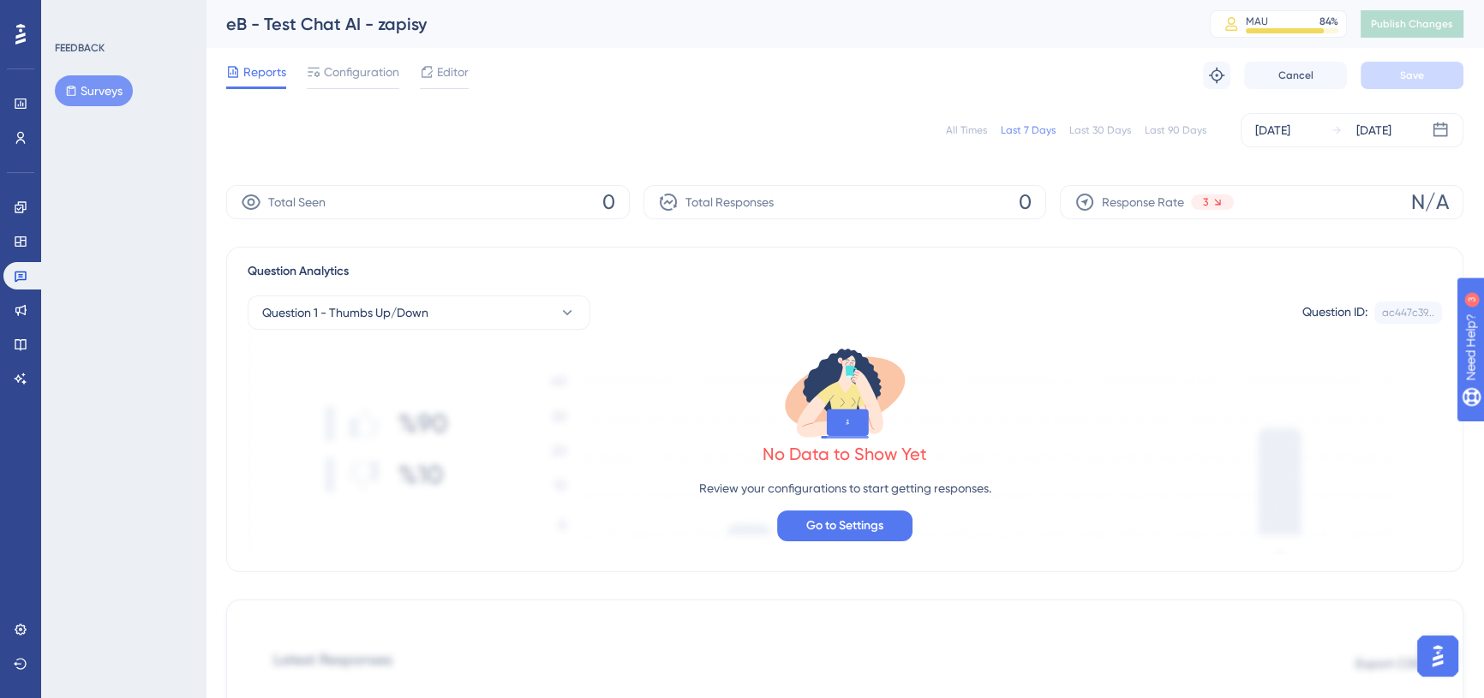
click at [779, 56] on div "Reports Configuration Editor Troubleshoot Cancel Save" at bounding box center [844, 75] width 1237 height 55
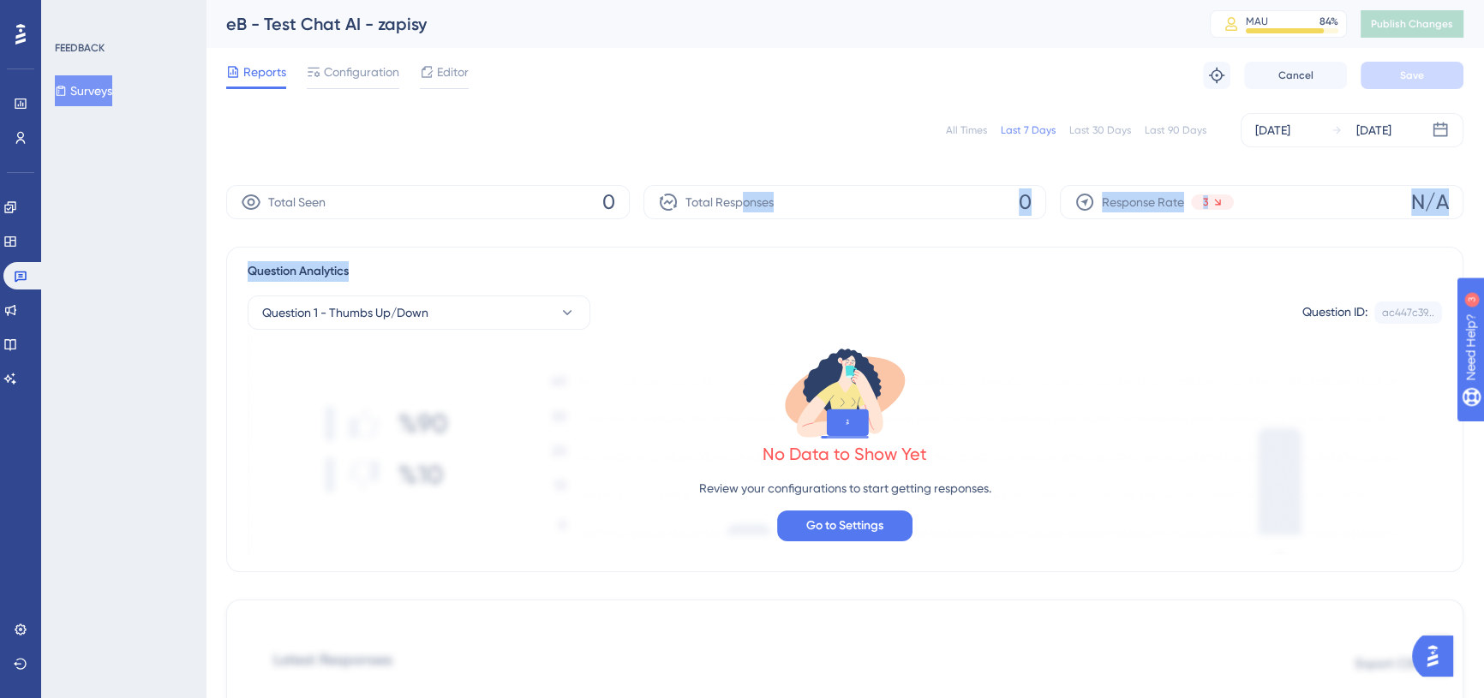
click at [974, 131] on div "All Times" at bounding box center [966, 130] width 41 height 14
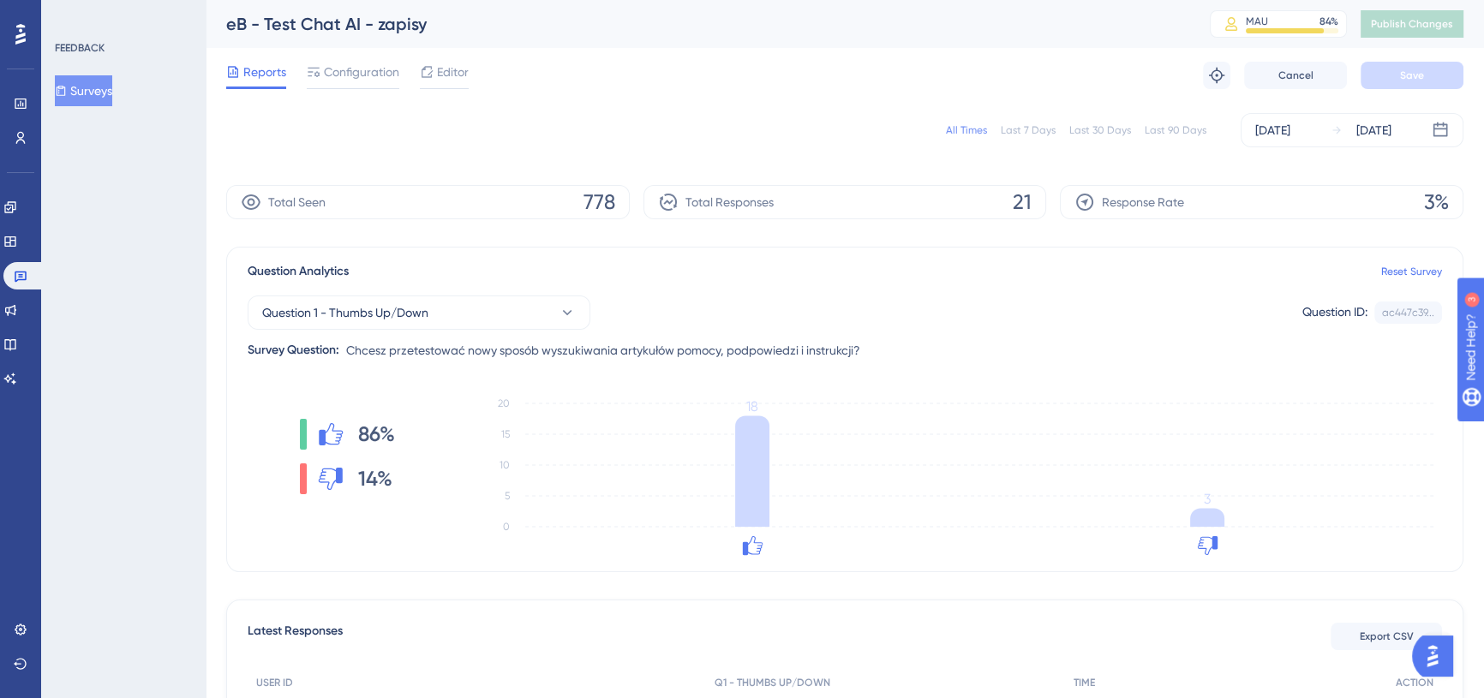
click at [968, 130] on div "All Times" at bounding box center [966, 130] width 41 height 14
drag, startPoint x: 578, startPoint y: 195, endPoint x: 649, endPoint y: 196, distance: 70.3
click at [649, 196] on div "Total Seen 778 Total Responses 21 Response Rate 3%" at bounding box center [844, 202] width 1237 height 34
click at [667, 125] on div "All Times Last 7 Days Last 30 Days Last 90 Days Jul 21 2025 Sep 08 2025" at bounding box center [844, 130] width 1237 height 34
click at [668, 125] on div "All Times Last 7 Days Last 30 Days Last 90 Days Jul 21 2025 Sep 08 2025" at bounding box center [844, 130] width 1237 height 34
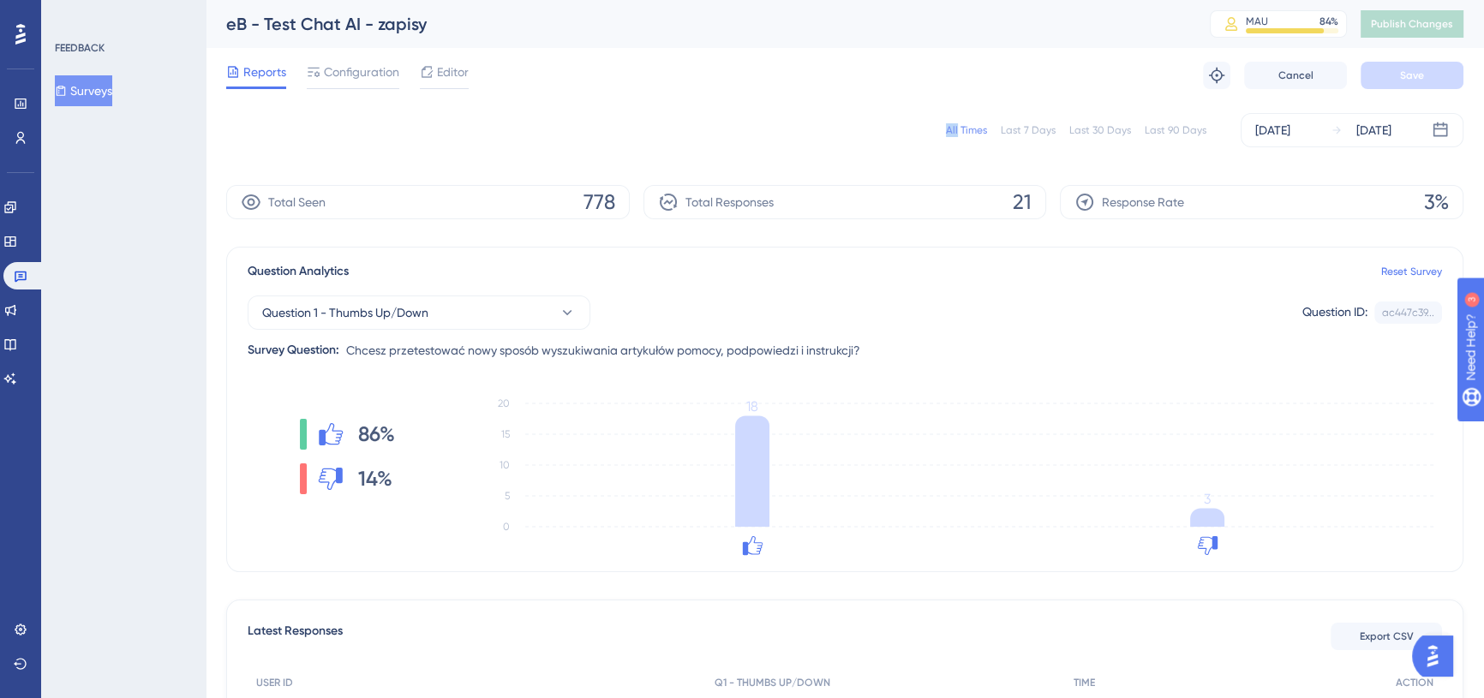
click at [822, 107] on div "All Times Last 7 Days Last 30 Days Last 90 Days Jul 21 2025 Sep 08 2025" at bounding box center [844, 130] width 1237 height 55
drag, startPoint x: 1028, startPoint y: 197, endPoint x: 1040, endPoint y: 197, distance: 12.0
click at [1038, 197] on div "Total Responses 21" at bounding box center [845, 202] width 404 height 34
click at [1051, 199] on div "Total Seen 778 Total Responses 21 Response Rate 3%" at bounding box center [844, 202] width 1237 height 34
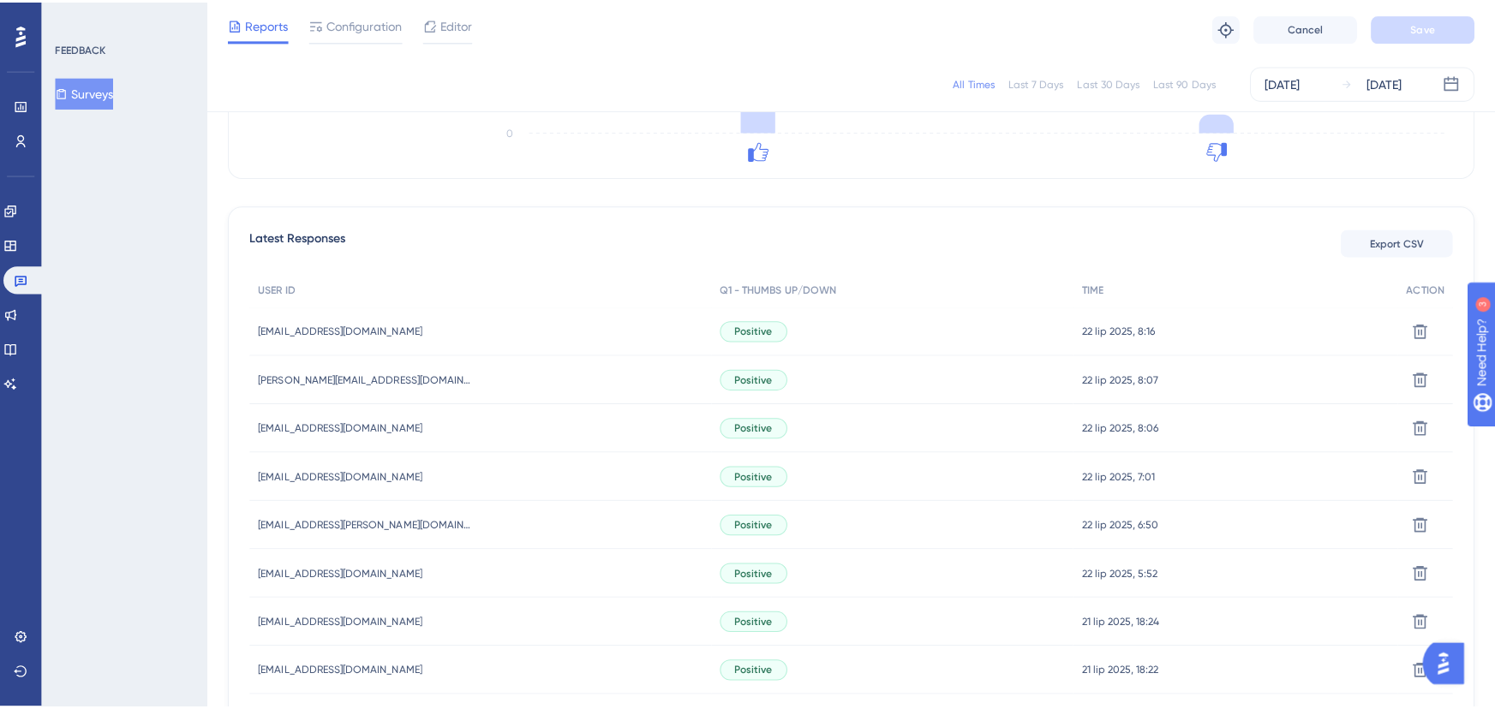
scroll to position [389, 0]
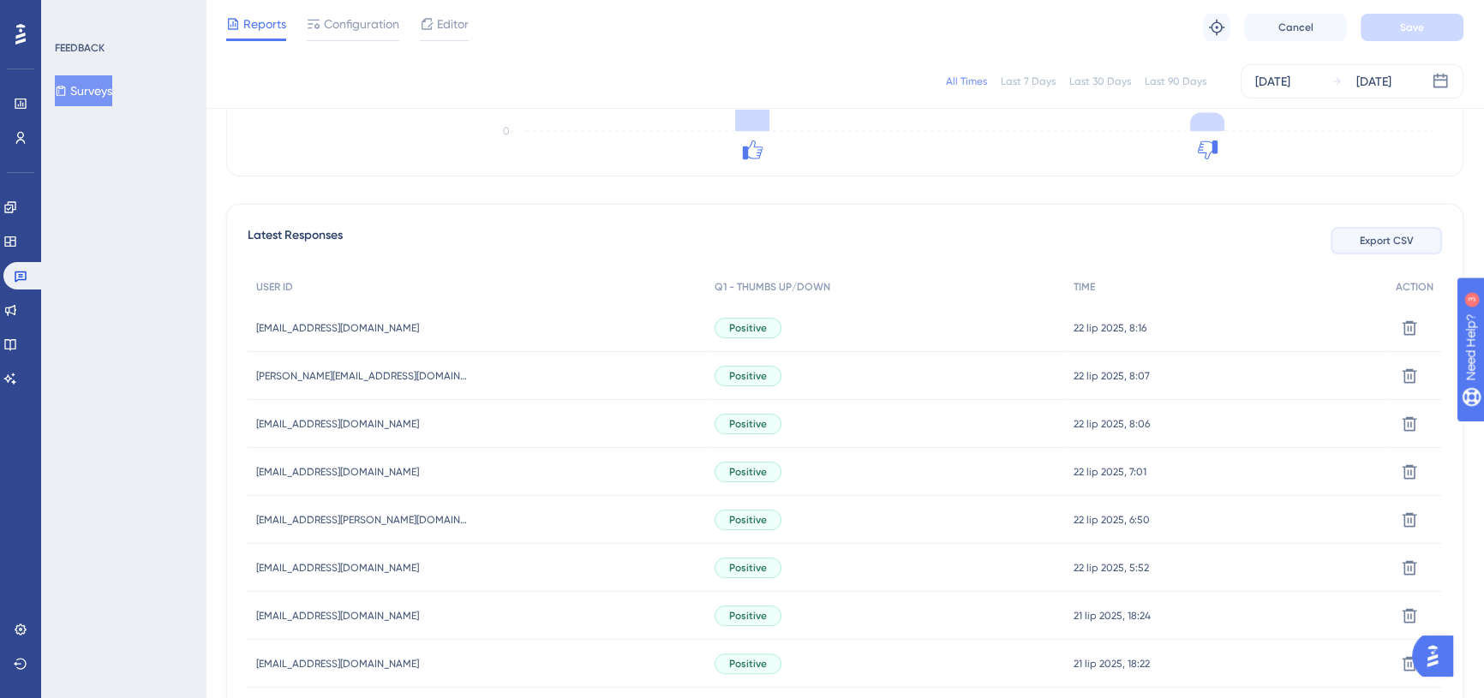
click at [1388, 244] on span "Export CSV" at bounding box center [1387, 241] width 54 height 14
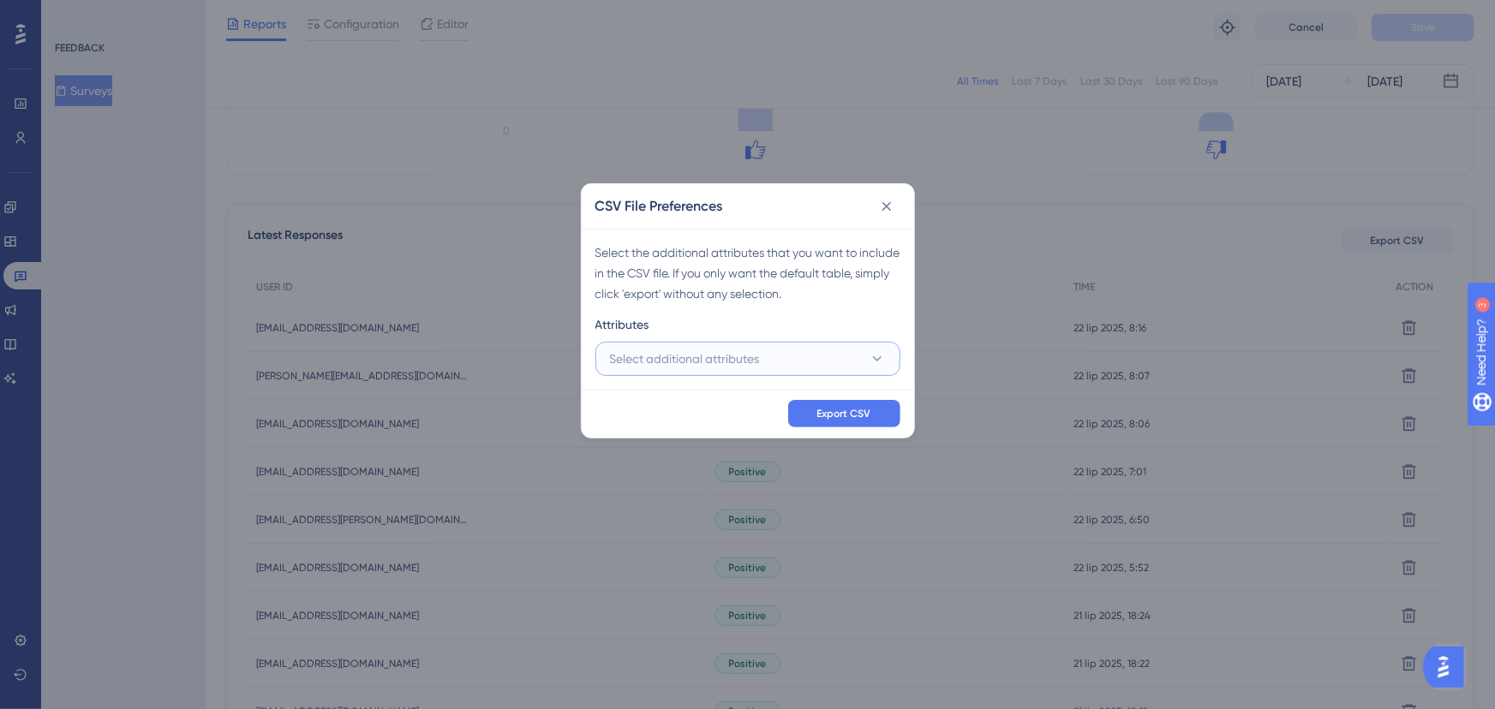
click at [713, 354] on span "Select additional attributes" at bounding box center [685, 359] width 150 height 21
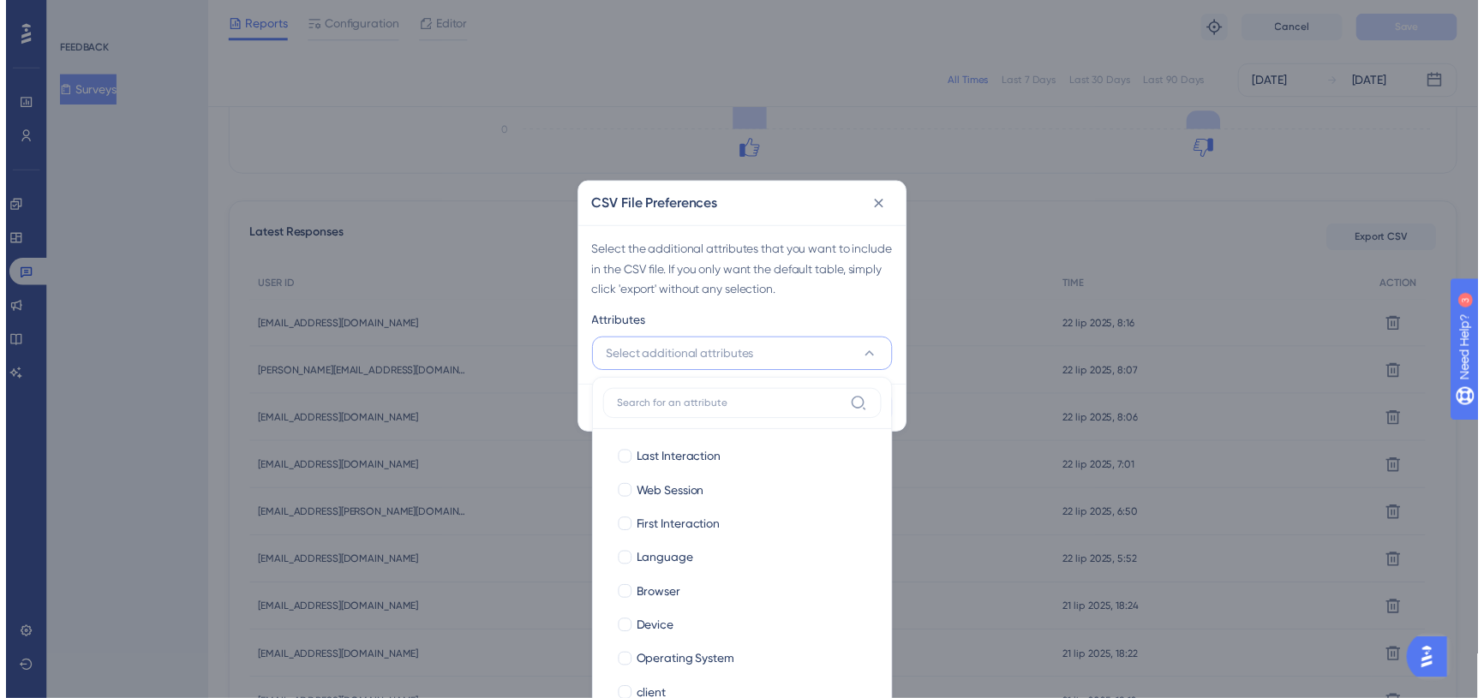
scroll to position [419, 0]
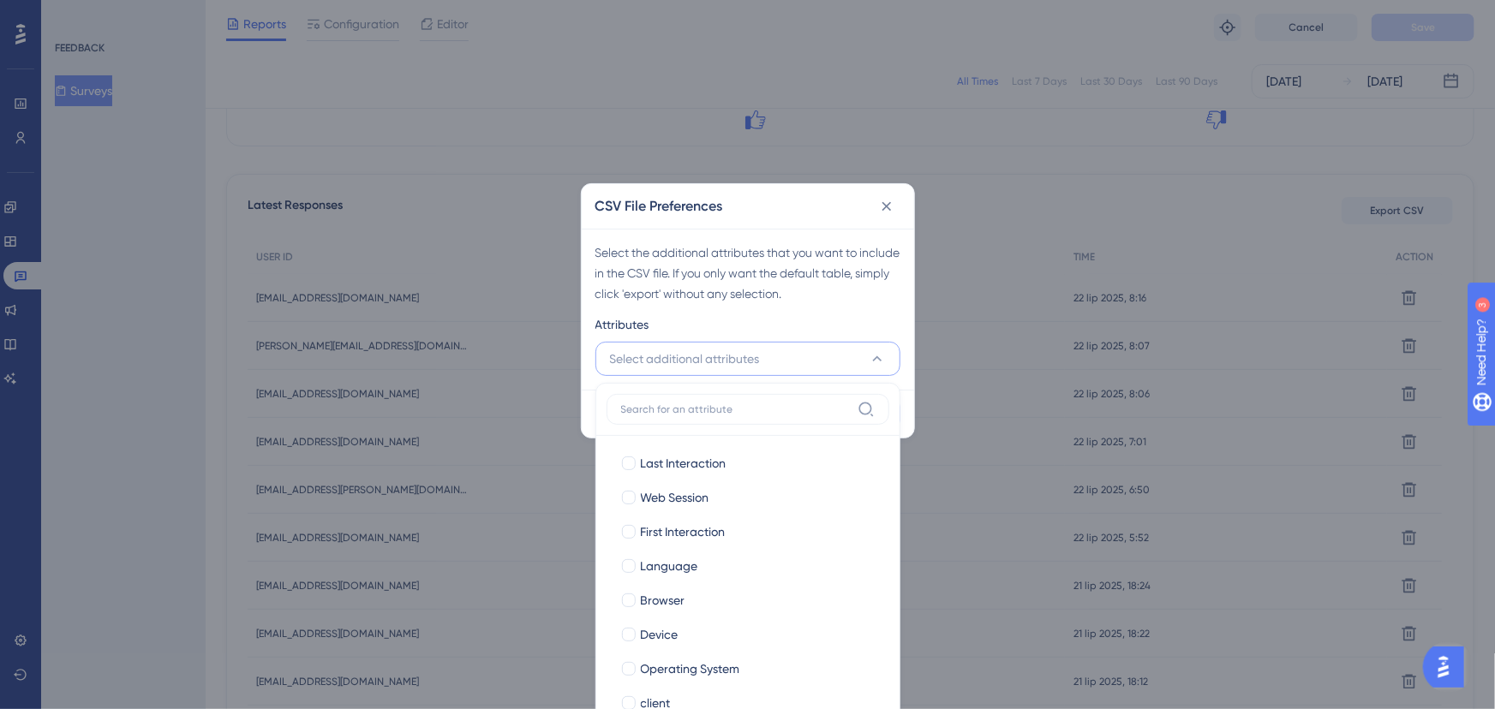
click at [728, 352] on span "Select additional attributes" at bounding box center [685, 359] width 150 height 21
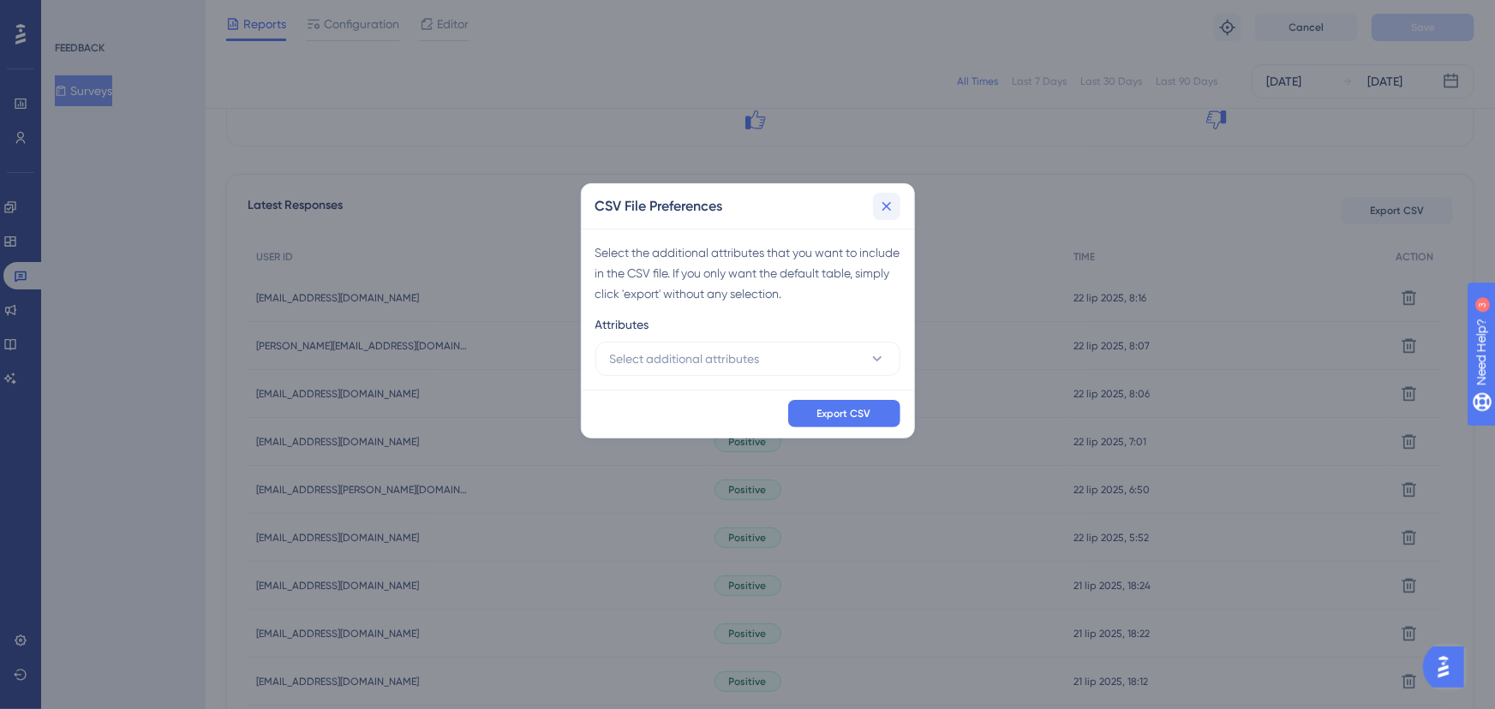
click at [884, 204] on icon at bounding box center [886, 206] width 9 height 9
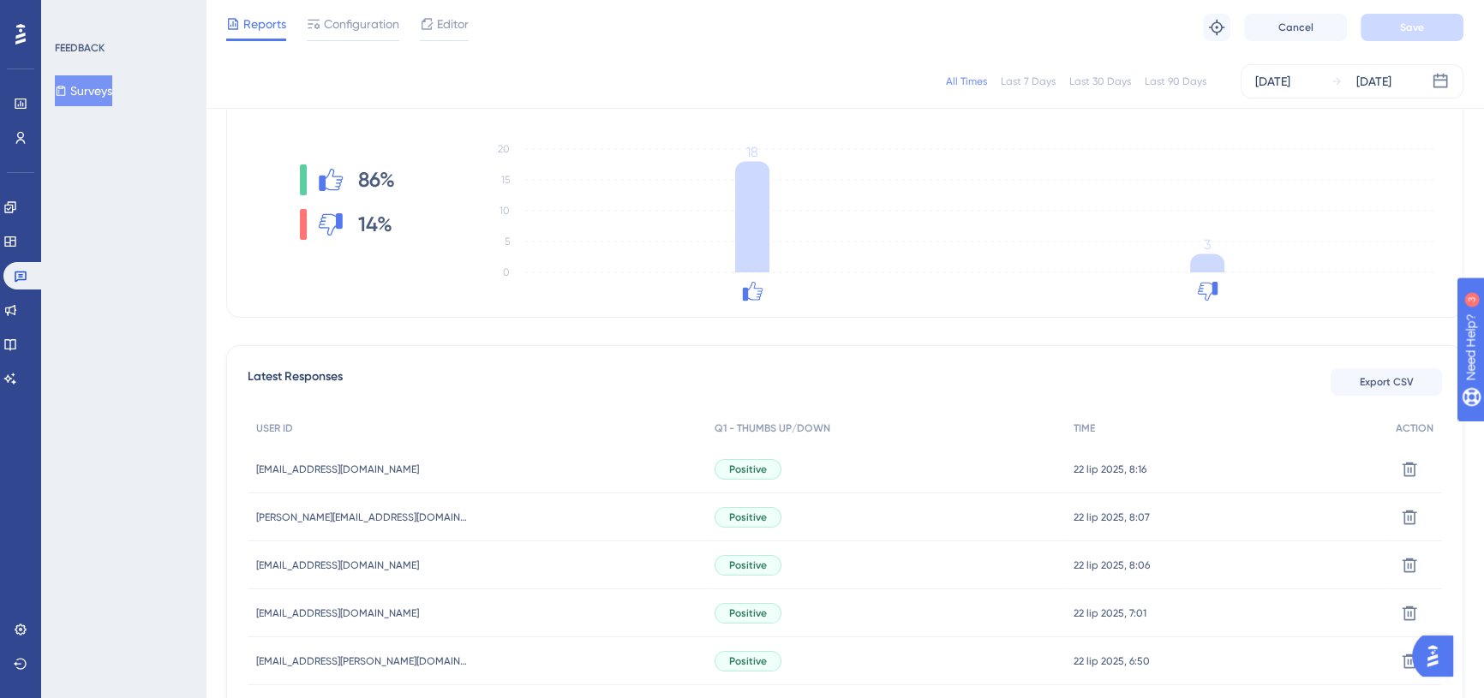
scroll to position [233, 0]
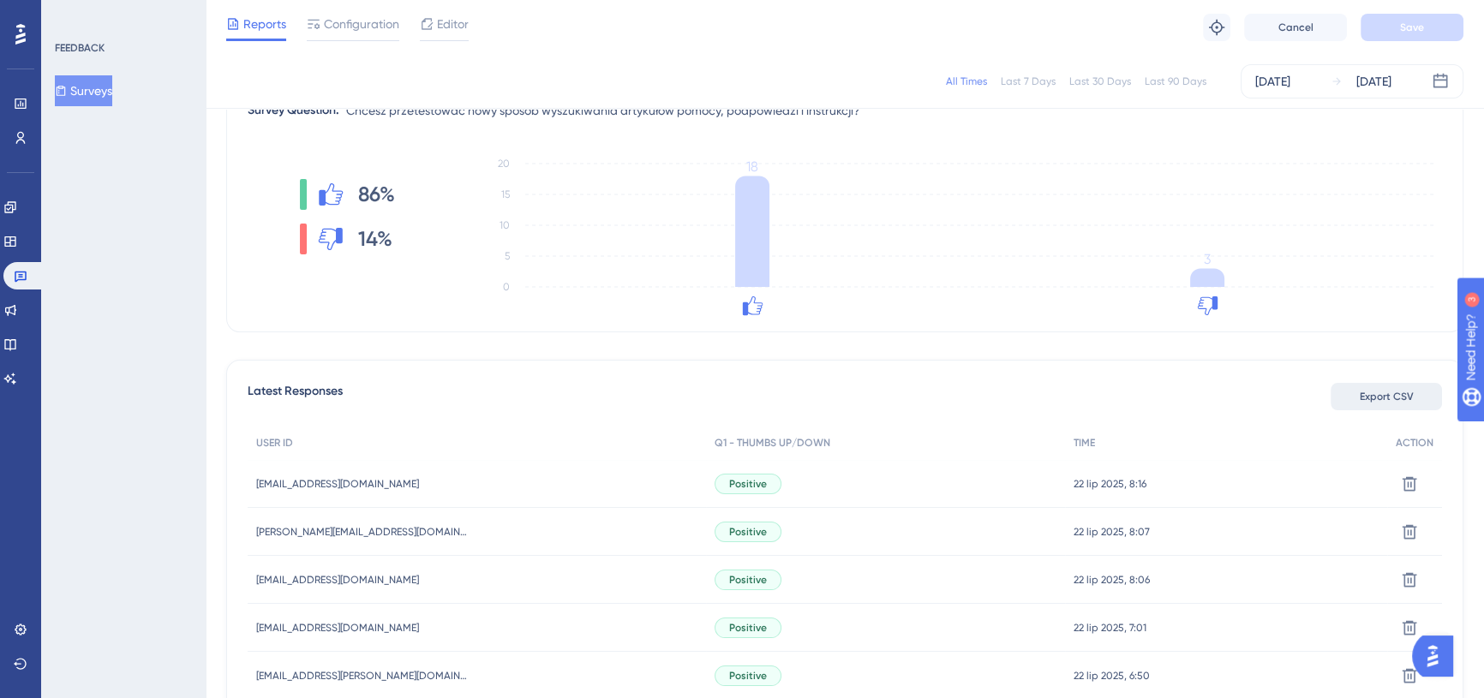
click at [1394, 398] on span "Export CSV" at bounding box center [1387, 397] width 54 height 14
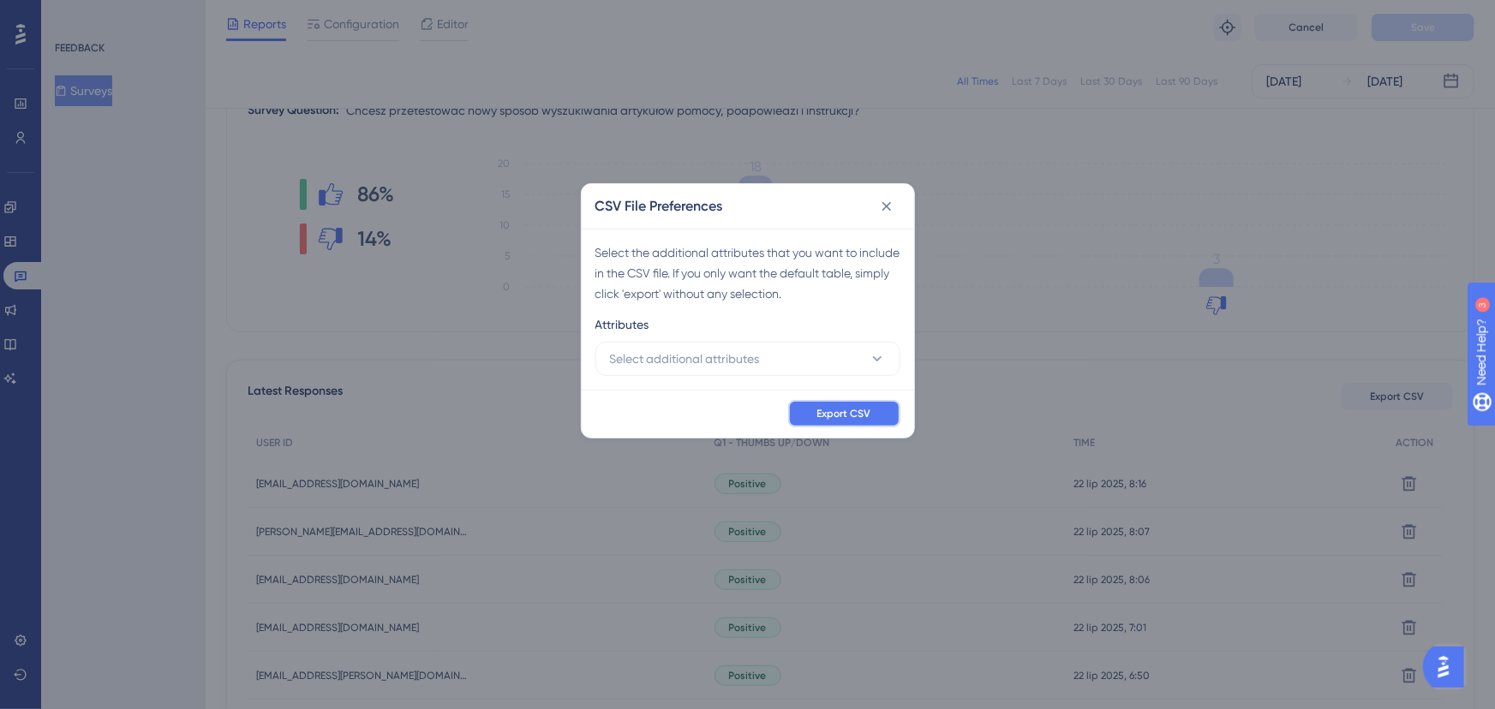
click at [854, 402] on button "Export CSV" at bounding box center [844, 413] width 112 height 27
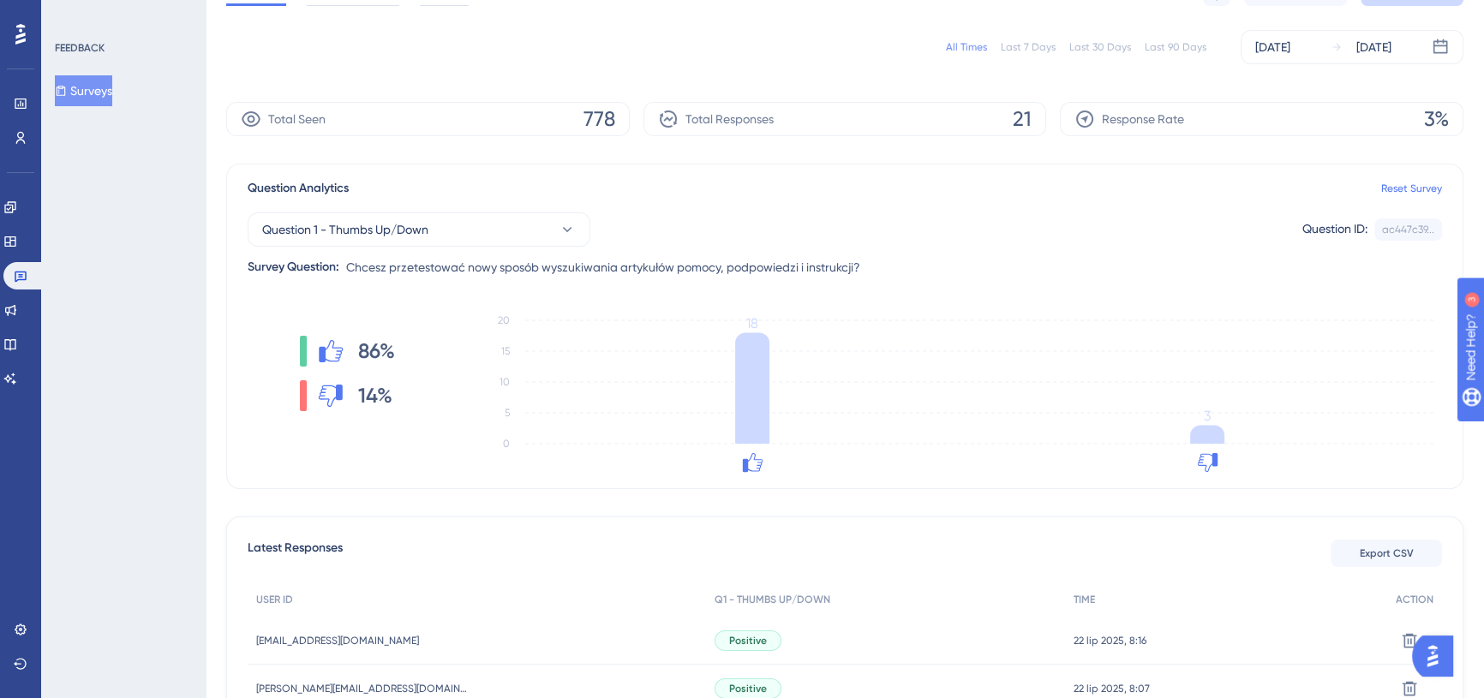
scroll to position [0, 0]
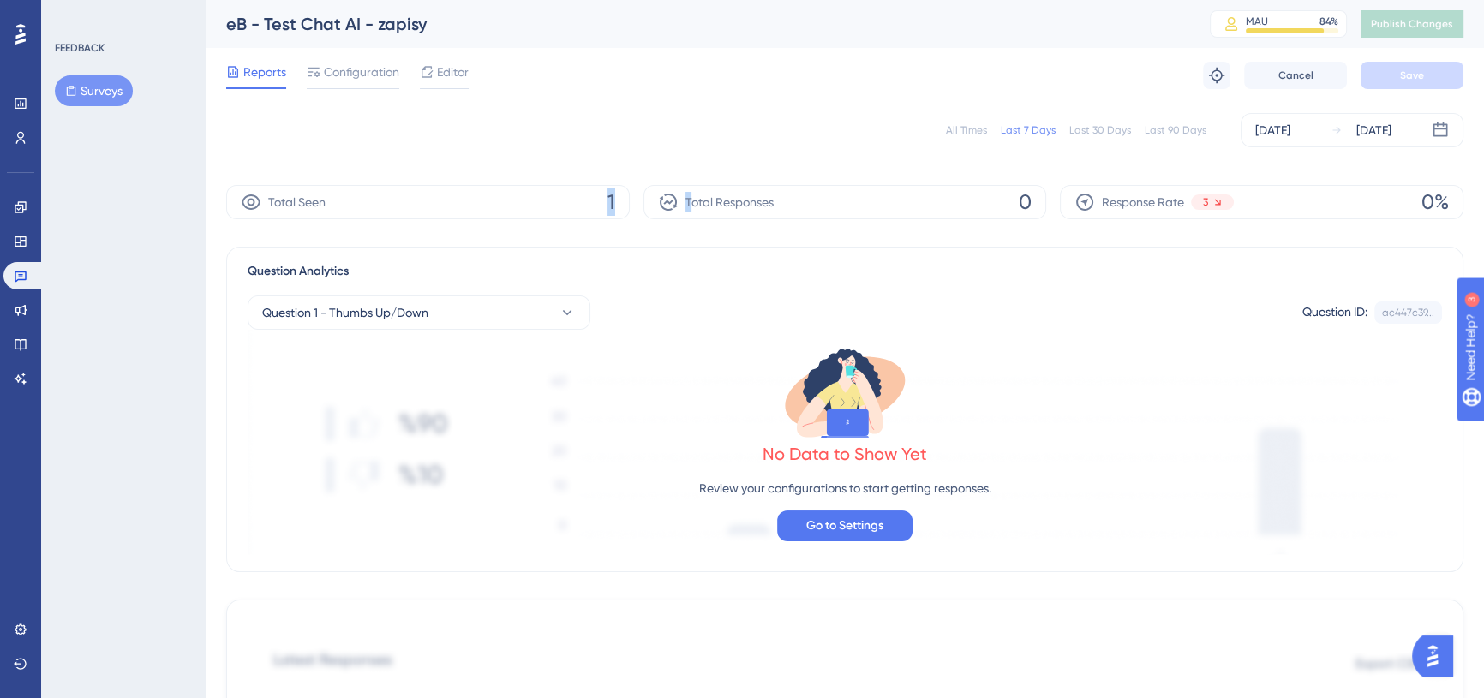
drag, startPoint x: 565, startPoint y: 202, endPoint x: 703, endPoint y: 204, distance: 137.9
click at [694, 204] on div "Total Seen 1 Total Responses 0 Response Rate 3 0%" at bounding box center [844, 202] width 1237 height 34
click at [711, 128] on div "All Times Last 7 Days Last 30 Days Last 90 Days [DATE] [DATE]" at bounding box center [844, 130] width 1237 height 34
click at [724, 104] on div "All Times Last 7 Days Last 30 Days Last 90 Days [DATE] [DATE]" at bounding box center [844, 130] width 1237 height 55
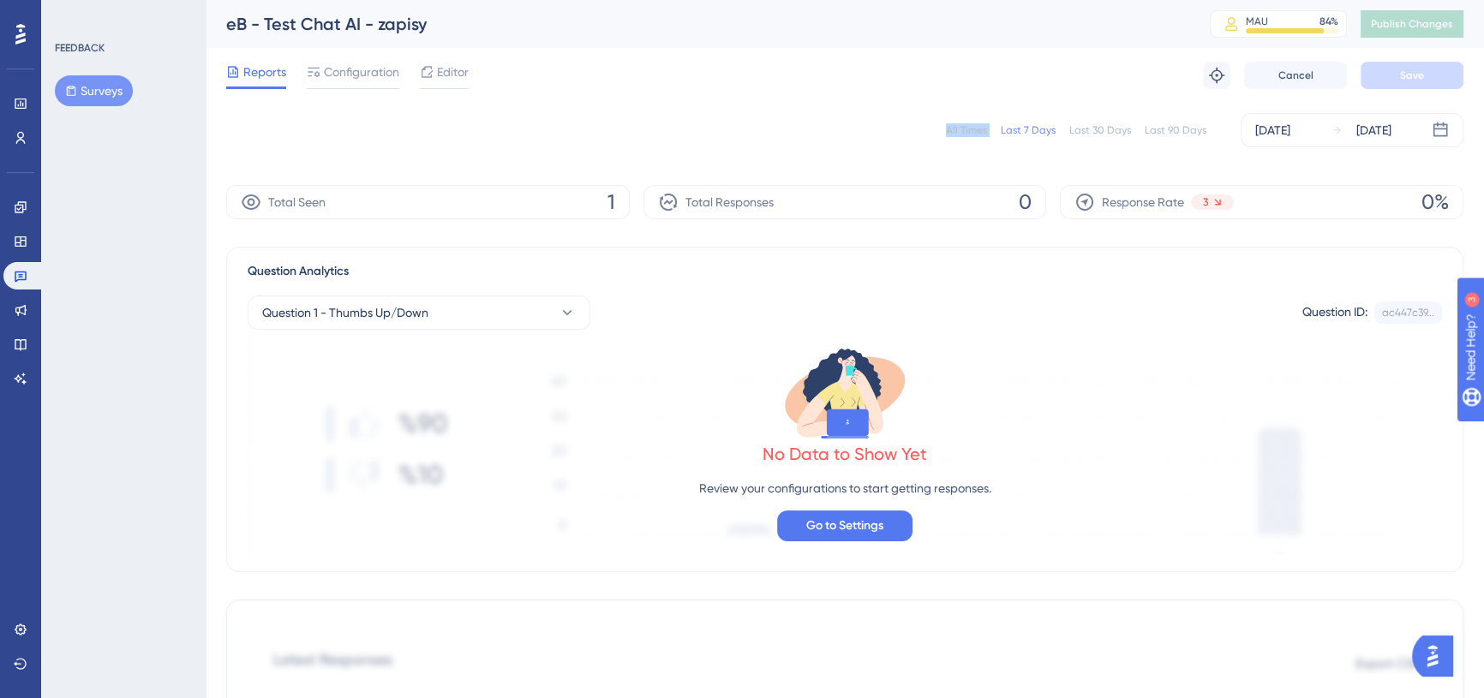
click at [724, 104] on div "All Times Last 7 Days Last 30 Days Last 90 Days [DATE] [DATE]" at bounding box center [844, 130] width 1237 height 55
click at [729, 76] on div "Reports Configuration Editor Troubleshoot Cancel Save" at bounding box center [844, 75] width 1237 height 55
click at [660, 60] on div "Reports Configuration Editor Troubleshoot Cancel Save" at bounding box center [844, 75] width 1237 height 55
click at [745, 74] on div "Reports Configuration Editor Troubleshoot Cancel Save" at bounding box center [844, 75] width 1237 height 55
drag, startPoint x: 784, startPoint y: 31, endPoint x: 763, endPoint y: 41, distance: 23.0
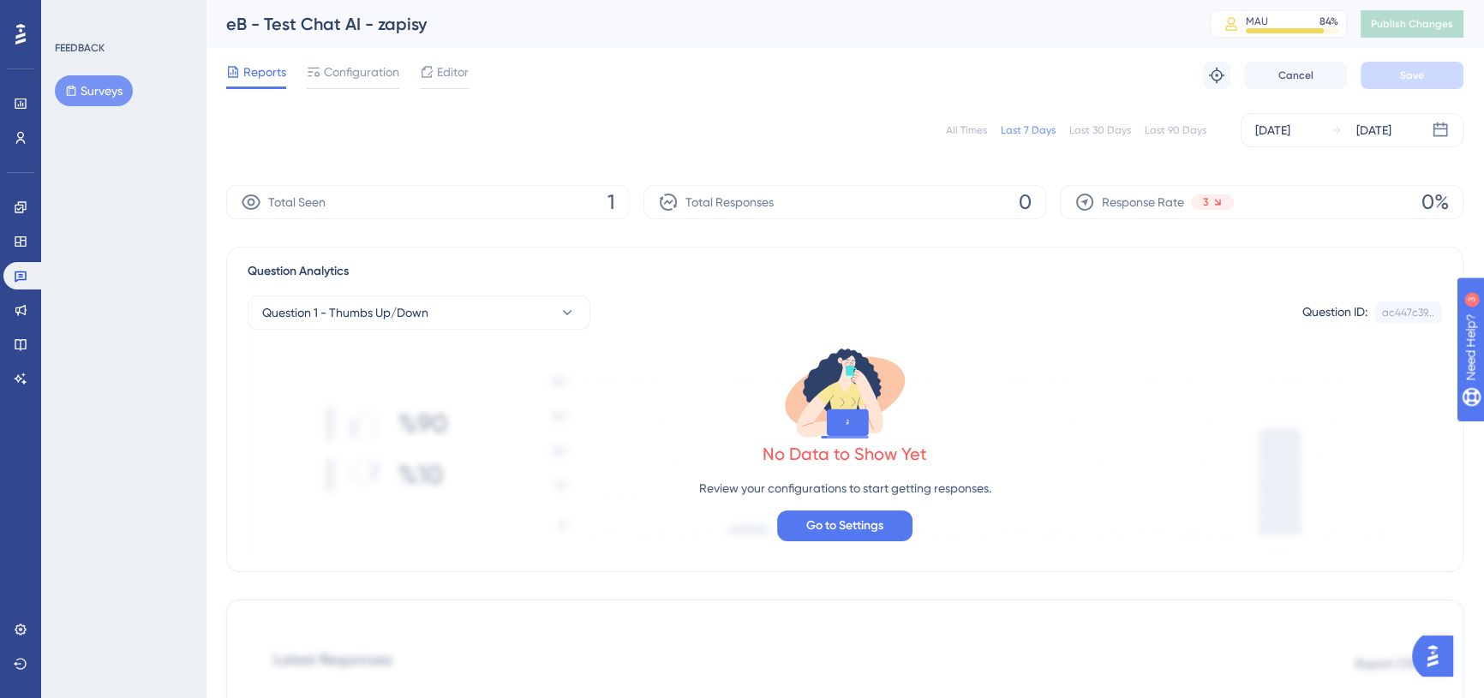
click at [784, 33] on div "eB - Test Chat AI - zapisy" at bounding box center [696, 24] width 941 height 24
